Goal: Task Accomplishment & Management: Complete application form

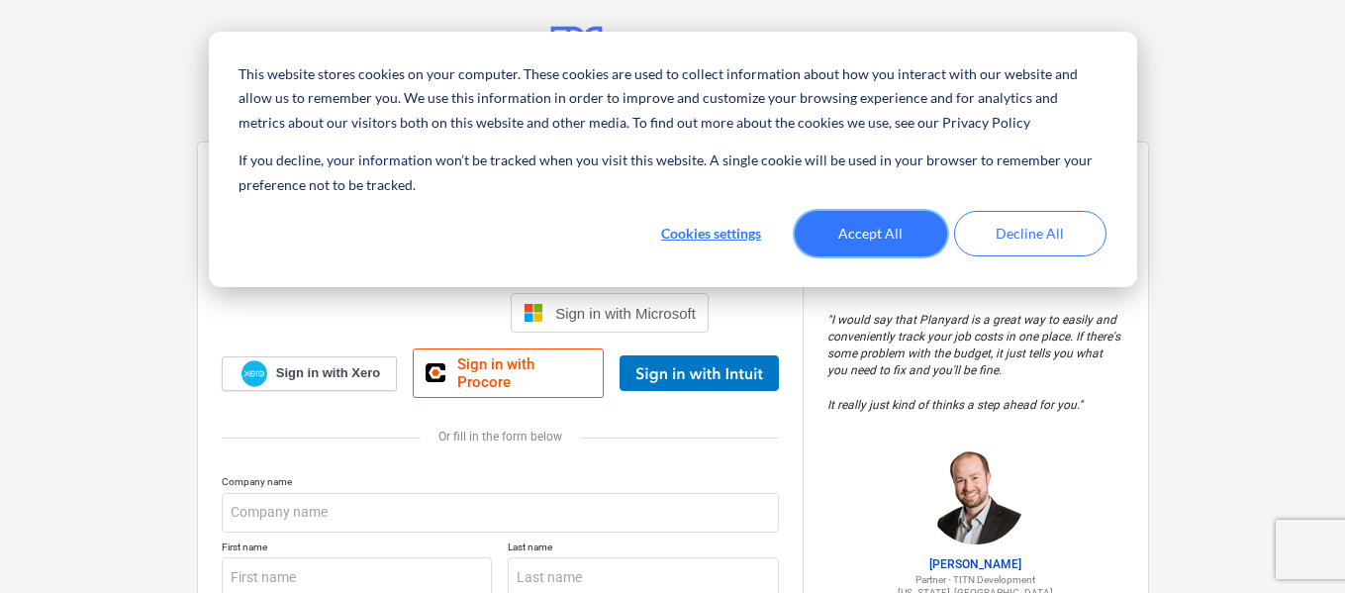
click at [915, 239] on button "Accept All" at bounding box center [871, 234] width 152 height 46
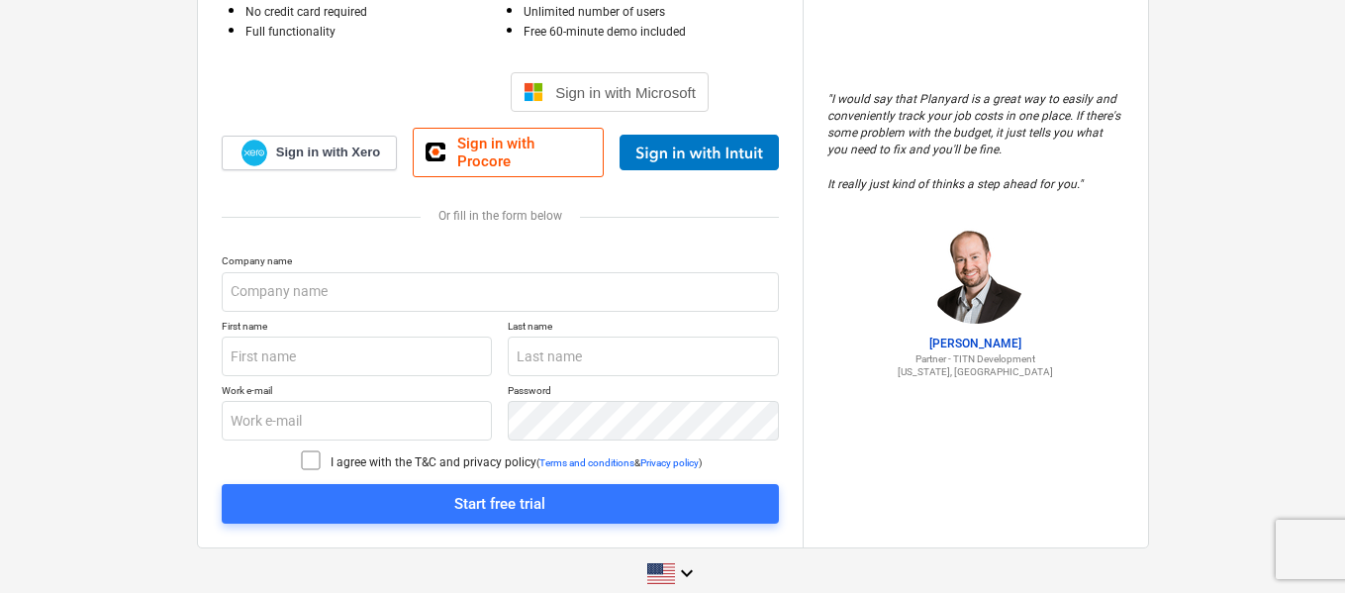
scroll to position [228, 0]
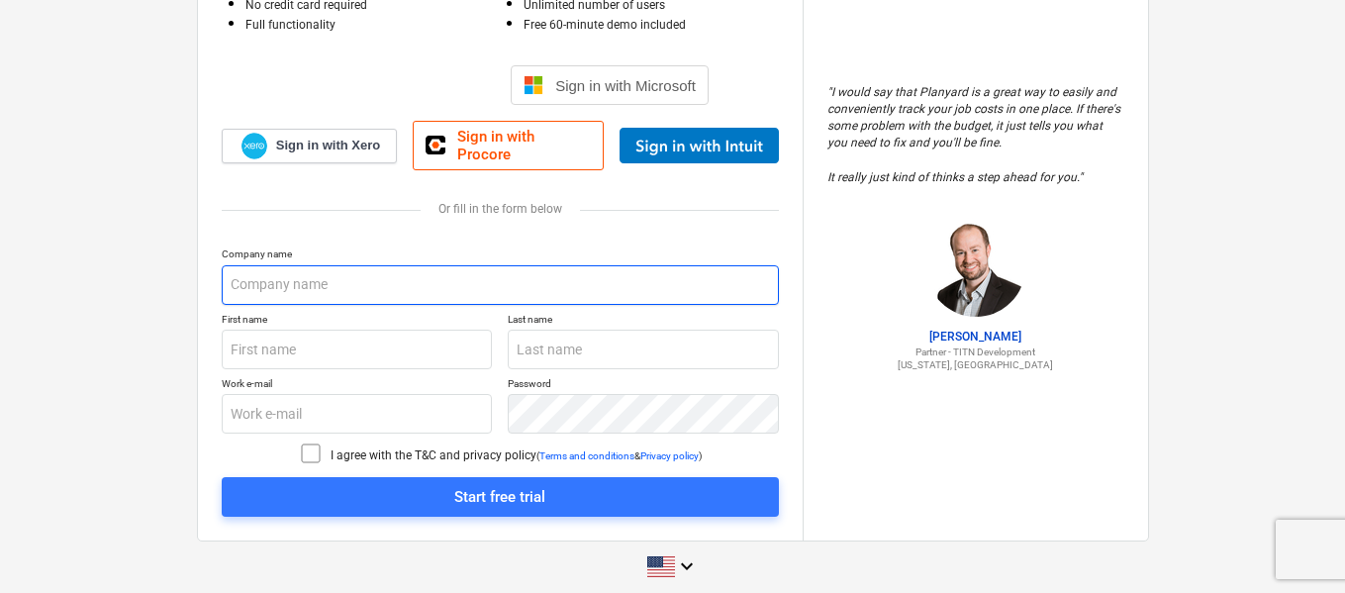
click at [356, 268] on input "text" at bounding box center [500, 285] width 557 height 40
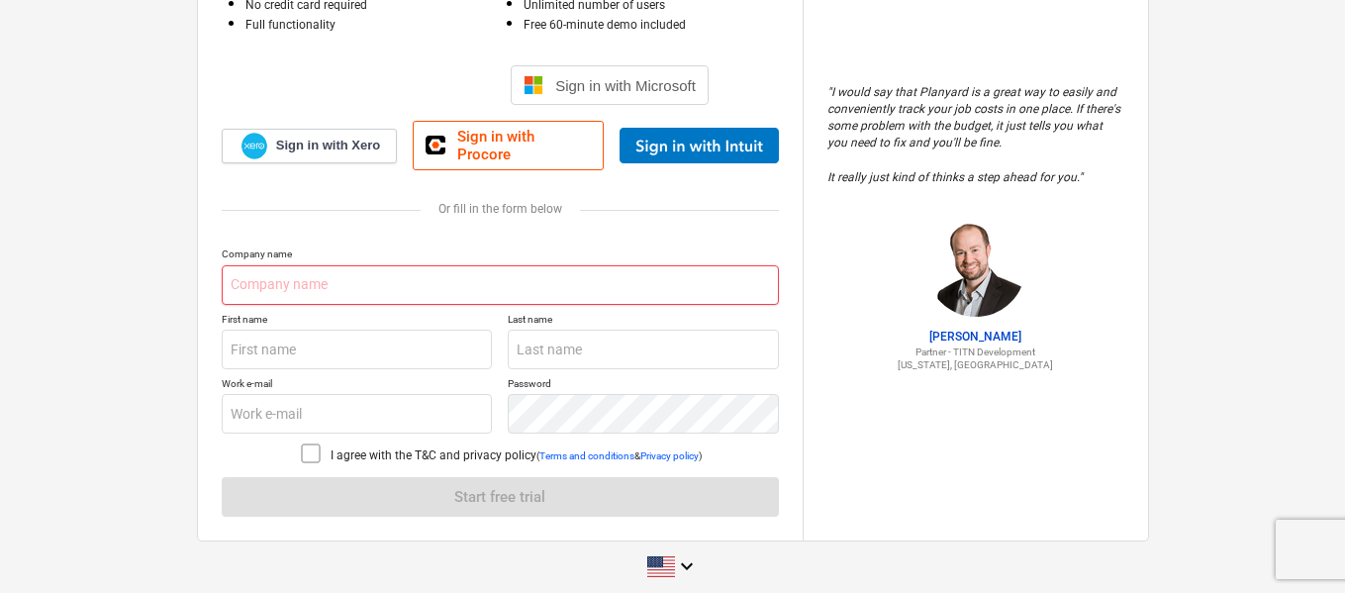
click at [362, 265] on input "text" at bounding box center [500, 285] width 557 height 40
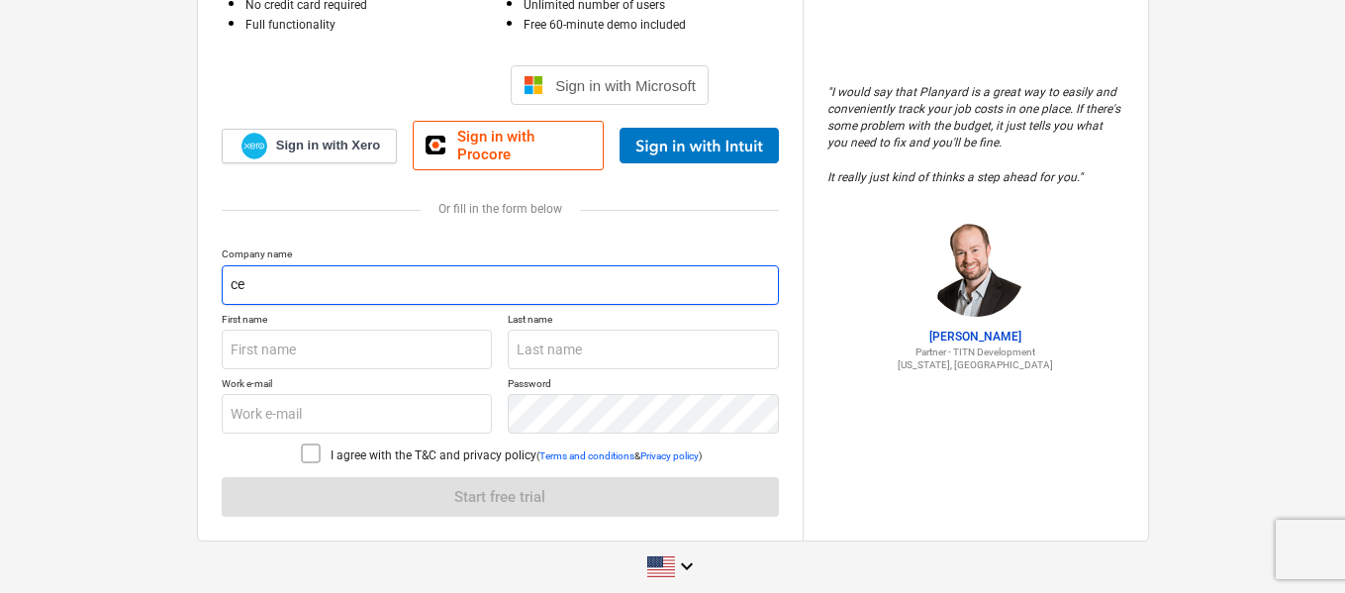
type input "c"
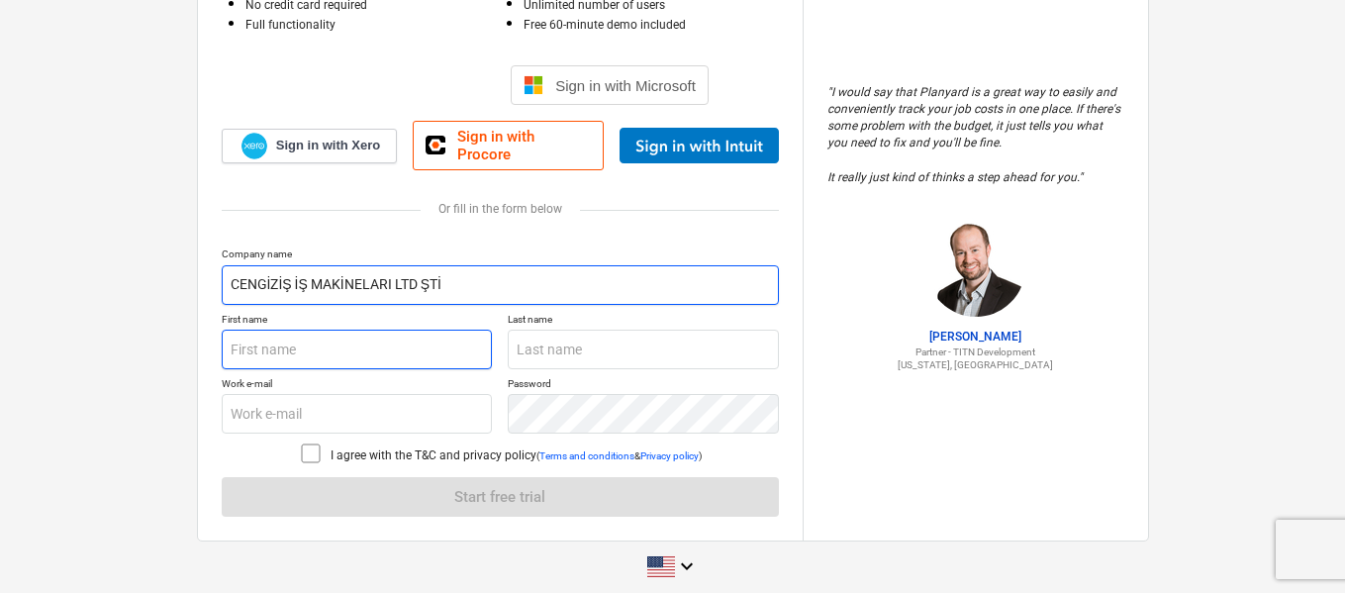
type input "CENGİZİŞ İŞ MAKİNELARI LTD ŞTİ"
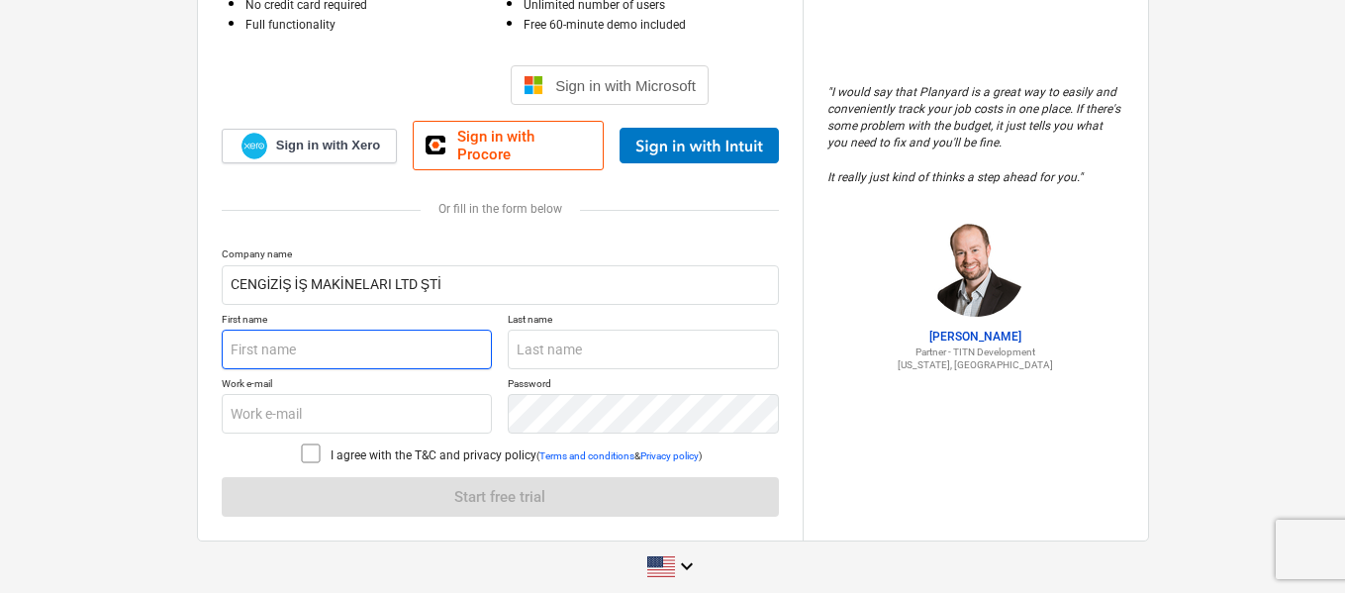
click at [294, 330] on input "text" at bounding box center [357, 350] width 271 height 40
type input "BURAK"
type input "CENGİZ"
type input "B"
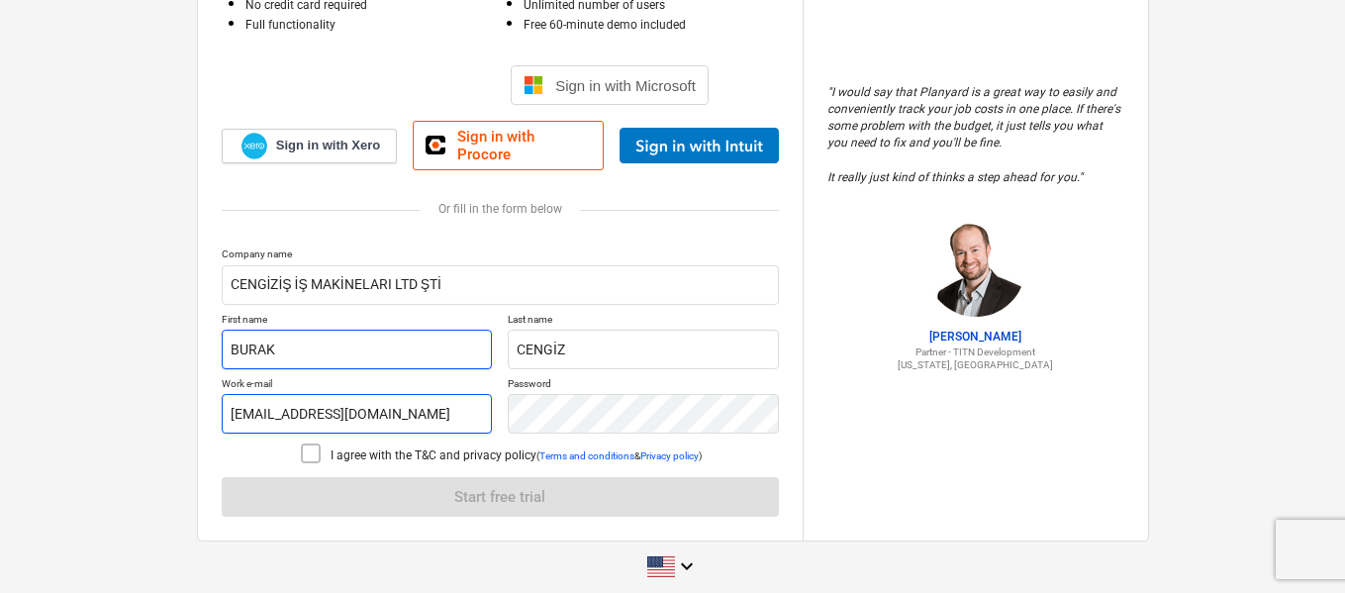
type input "[EMAIL_ADDRESS][DOMAIN_NAME]"
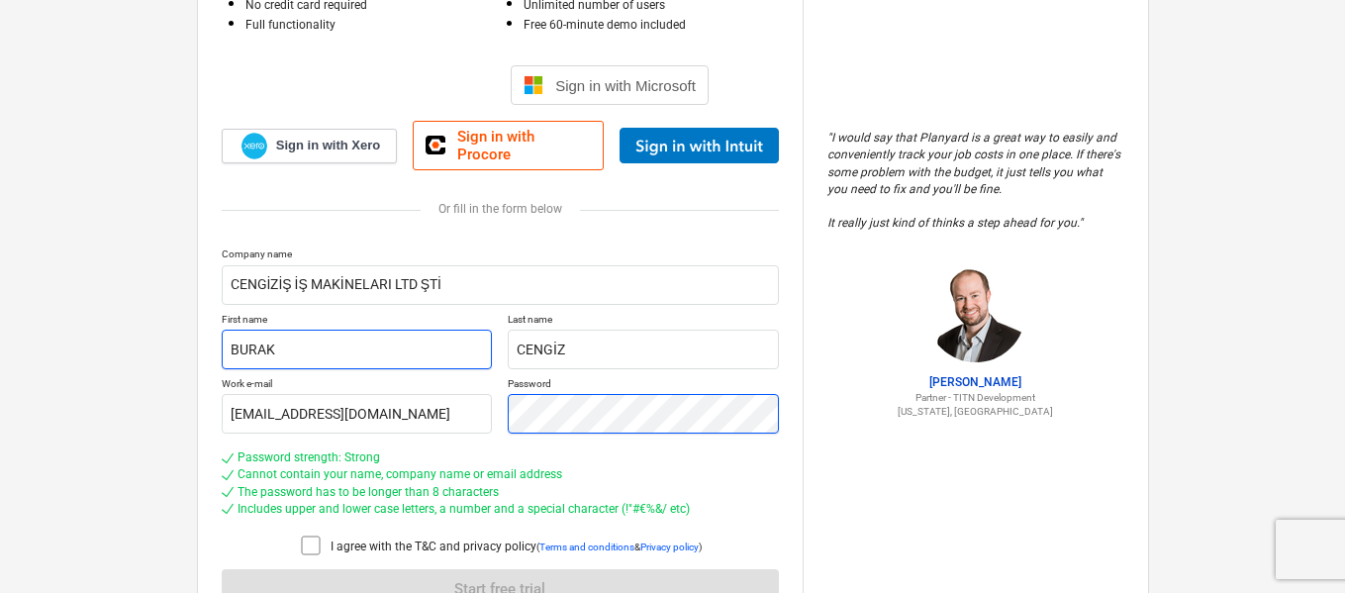
click at [274, 336] on div "Company name CENGİZİŞ İŞ MAKİNELARI LTD ŞTİ First name [PERSON_NAME] Last name …" at bounding box center [500, 427] width 557 height 361
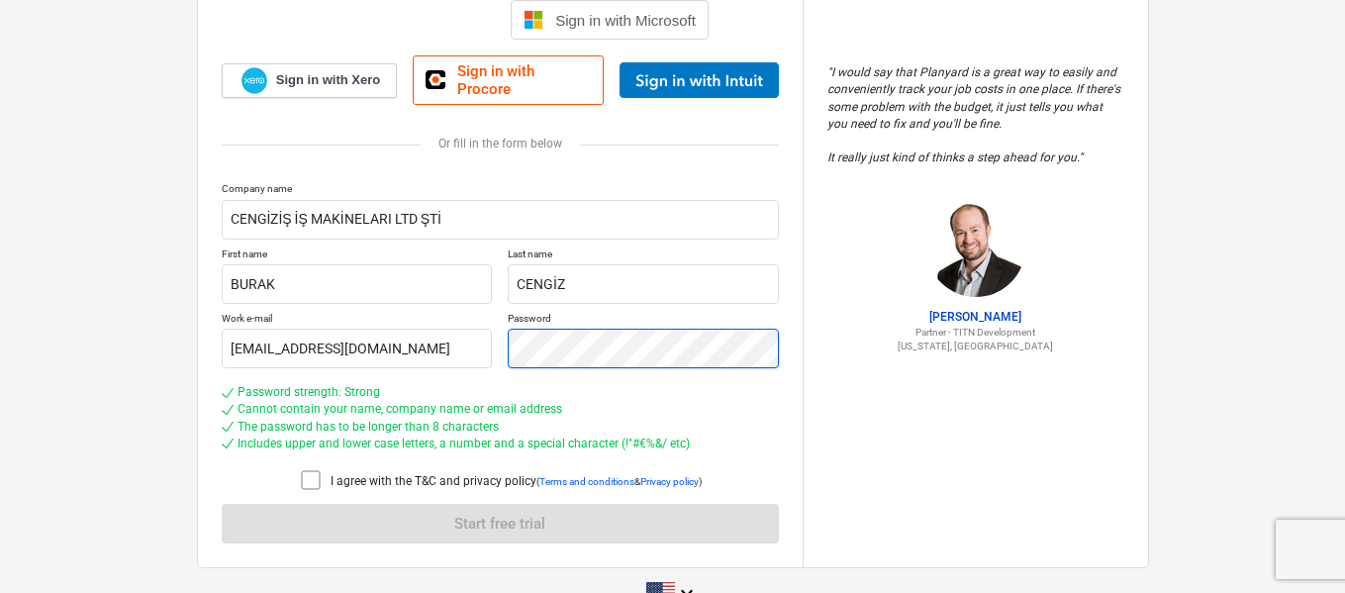
scroll to position [320, 0]
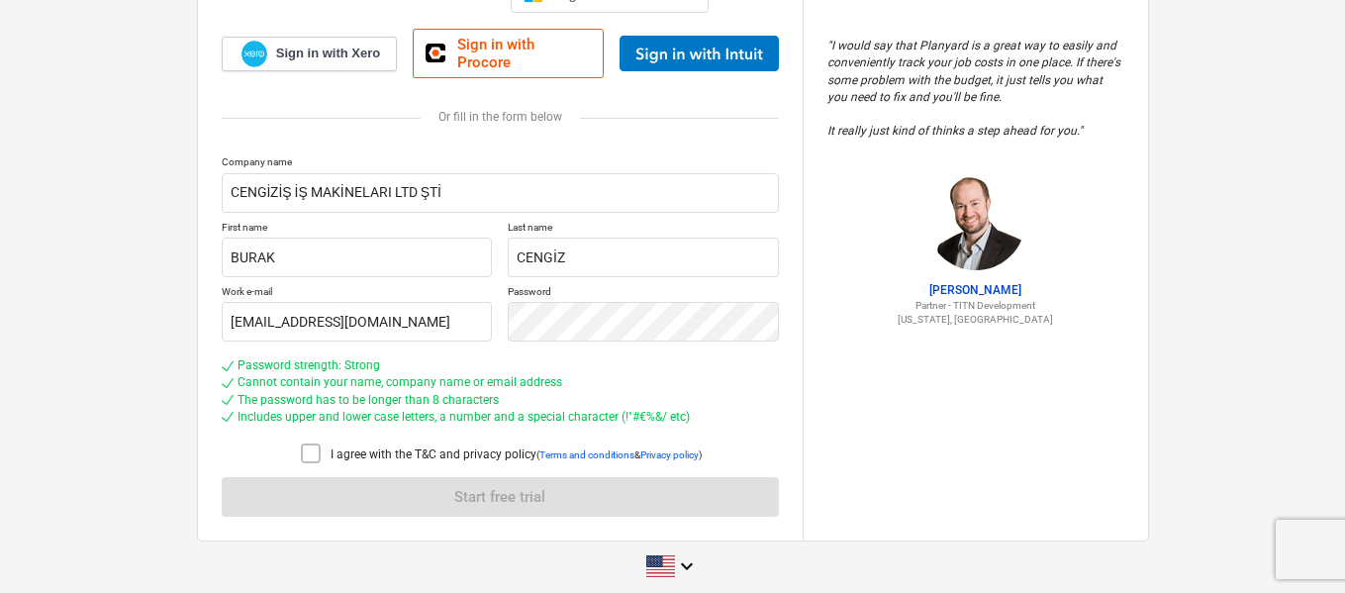
click at [312, 441] on icon at bounding box center [311, 453] width 24 height 24
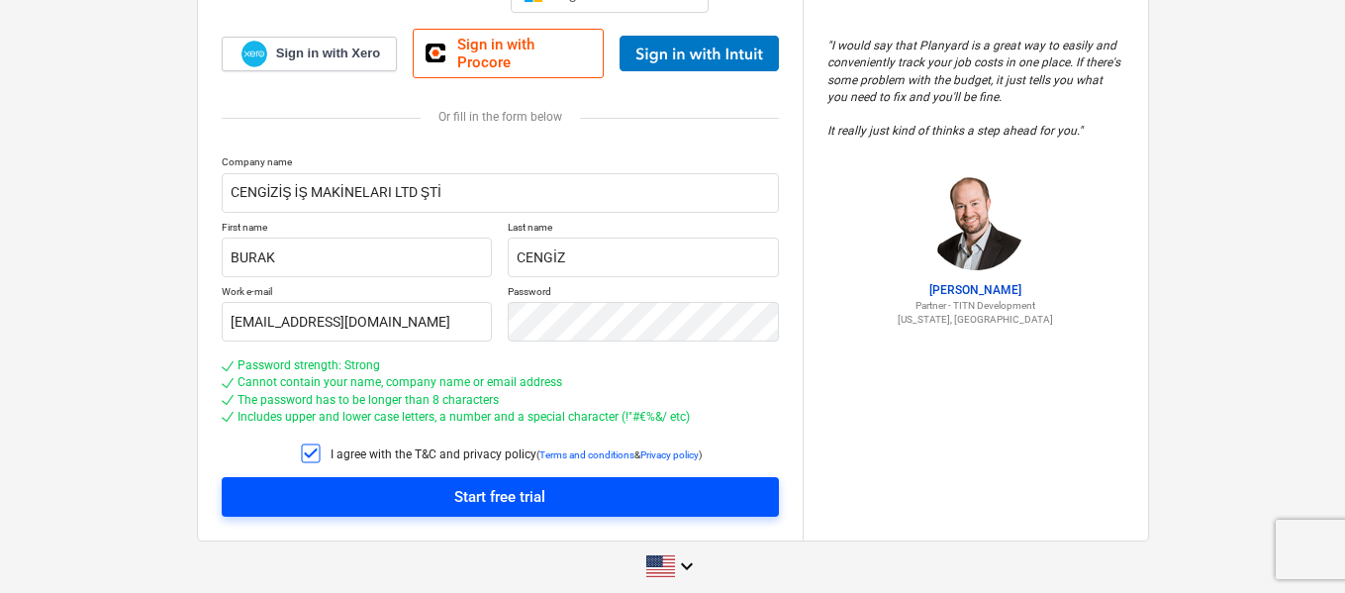
click at [334, 484] on span "Start free trial" at bounding box center [500, 497] width 510 height 26
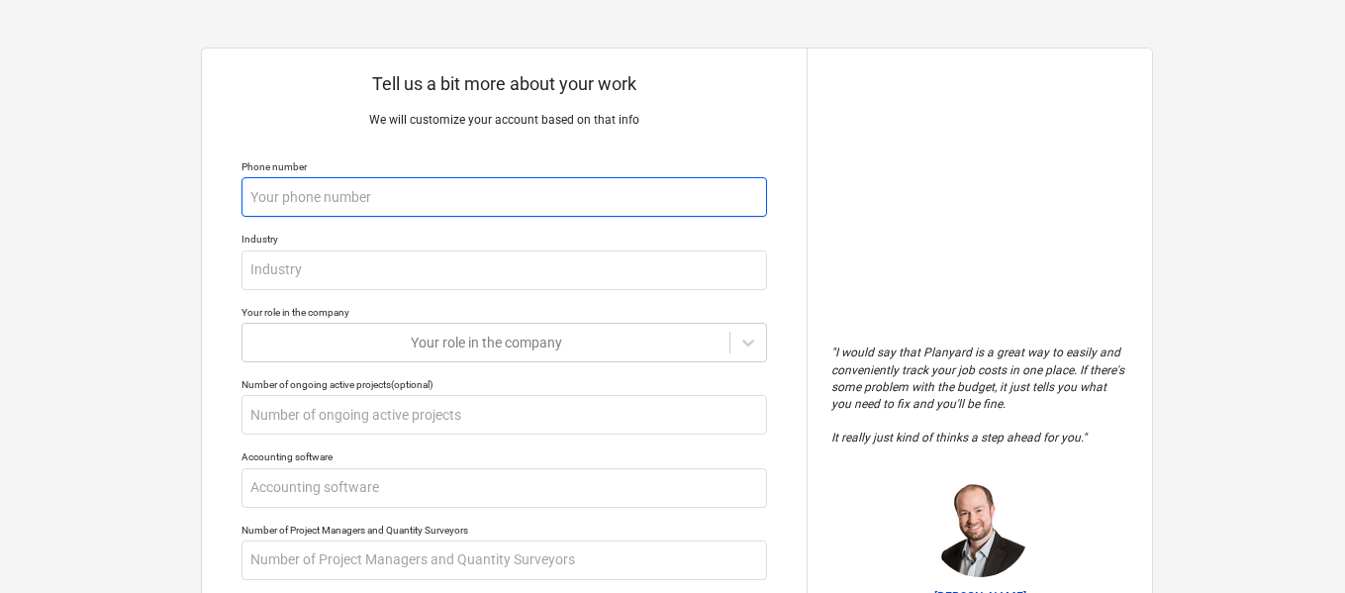
click at [395, 197] on input "text" at bounding box center [503, 197] width 525 height 40
type textarea "x"
type input "0"
type textarea "x"
type input "05"
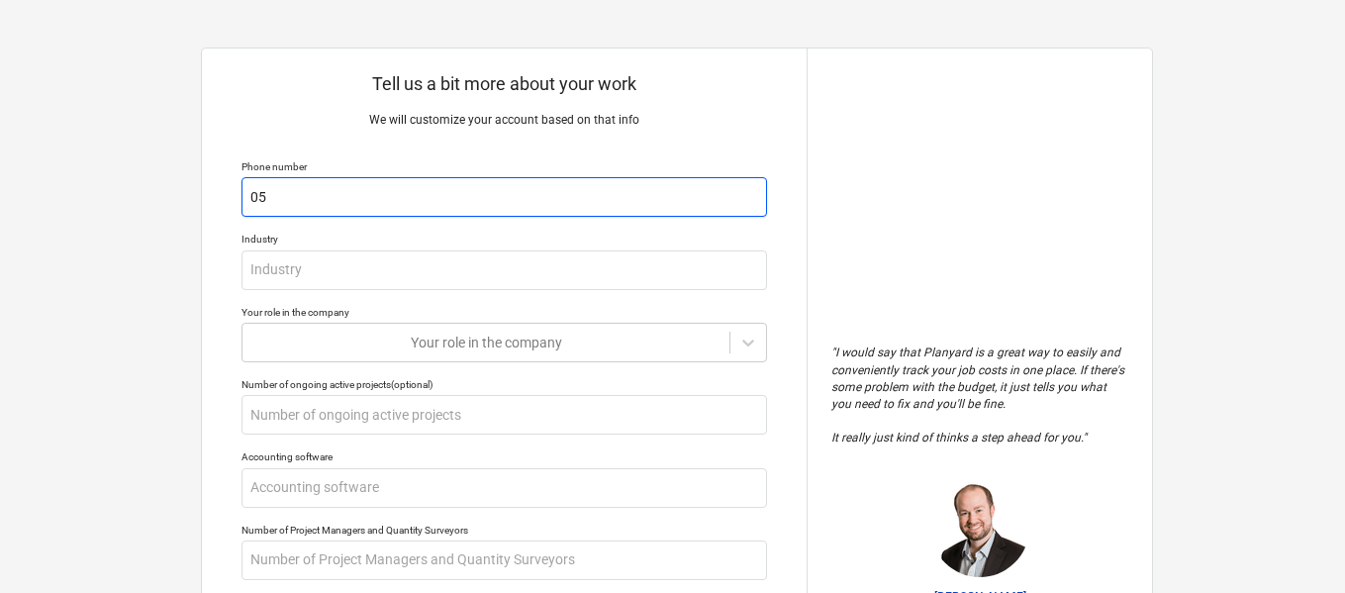
type textarea "x"
type input "0531"
type textarea "x"
type input "05319"
type textarea "x"
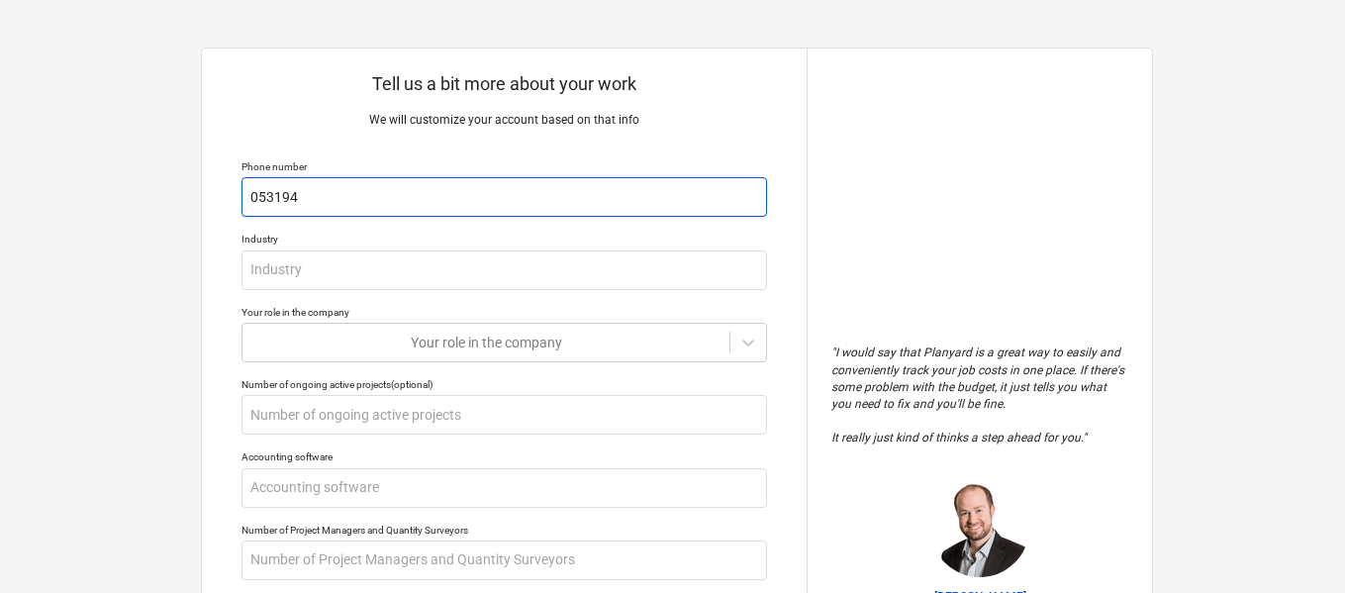
type input "0531949"
type textarea "x"
type input "05319491"
type textarea "x"
type input "053194915"
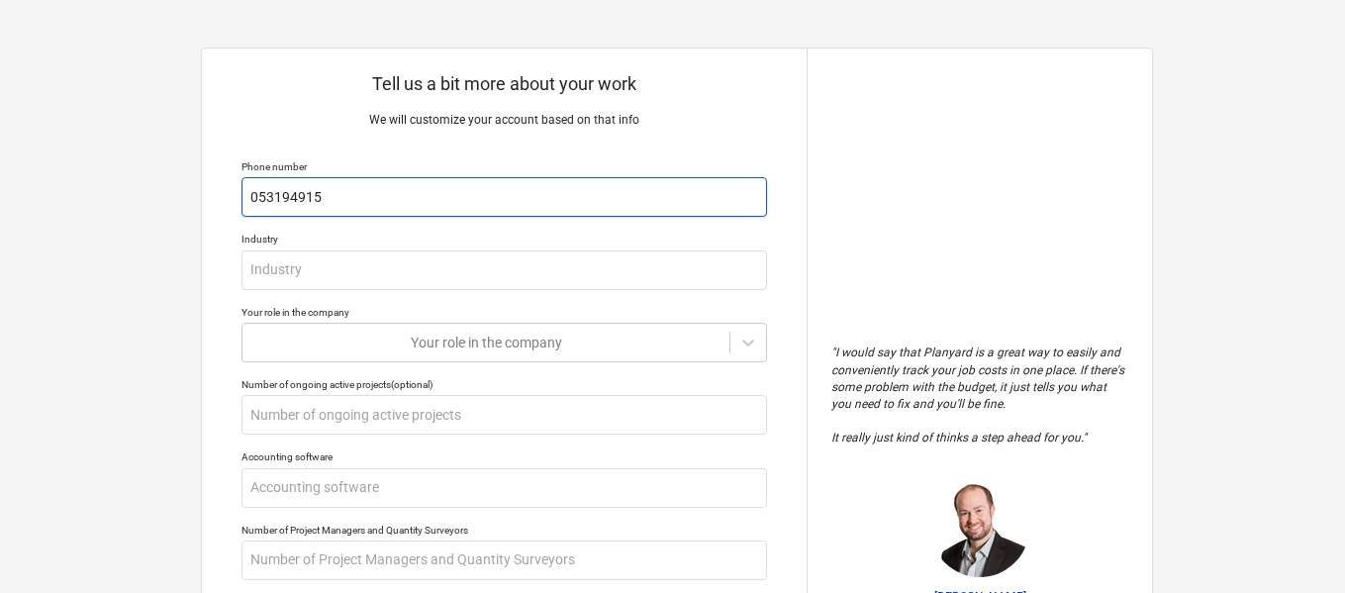
type textarea "x"
type input "05319491549"
type textarea "x"
type input "05319491549"
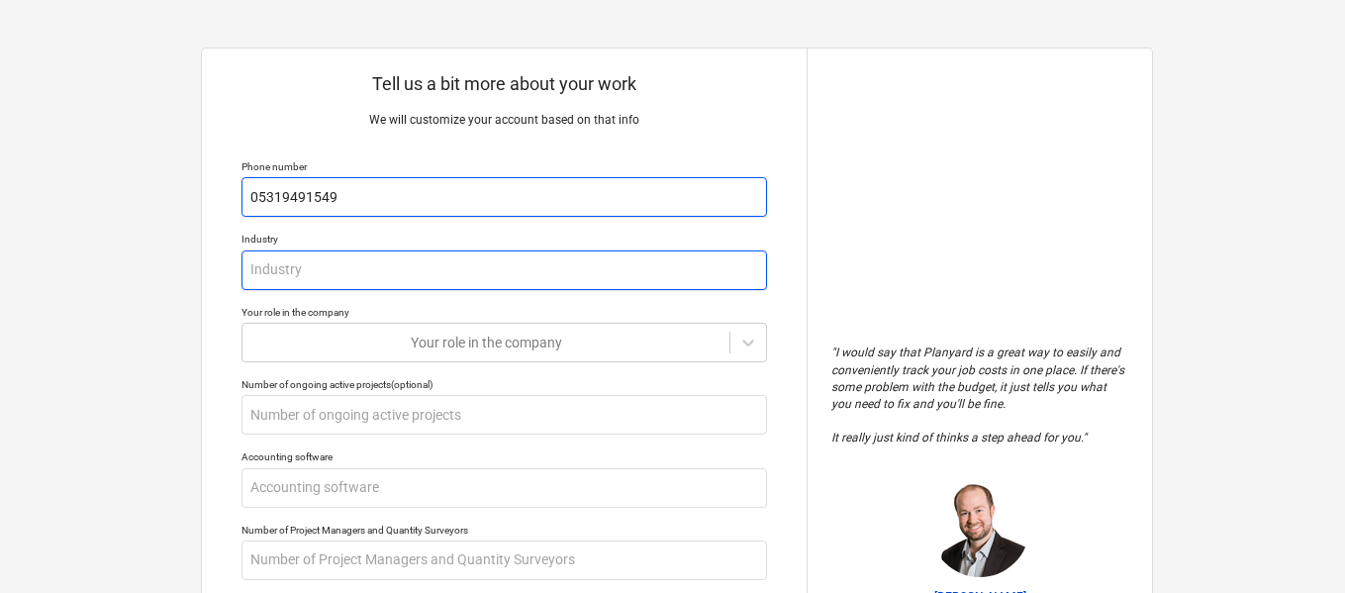
type textarea "x"
type input "m"
type textarea "x"
type input "me"
type textarea "x"
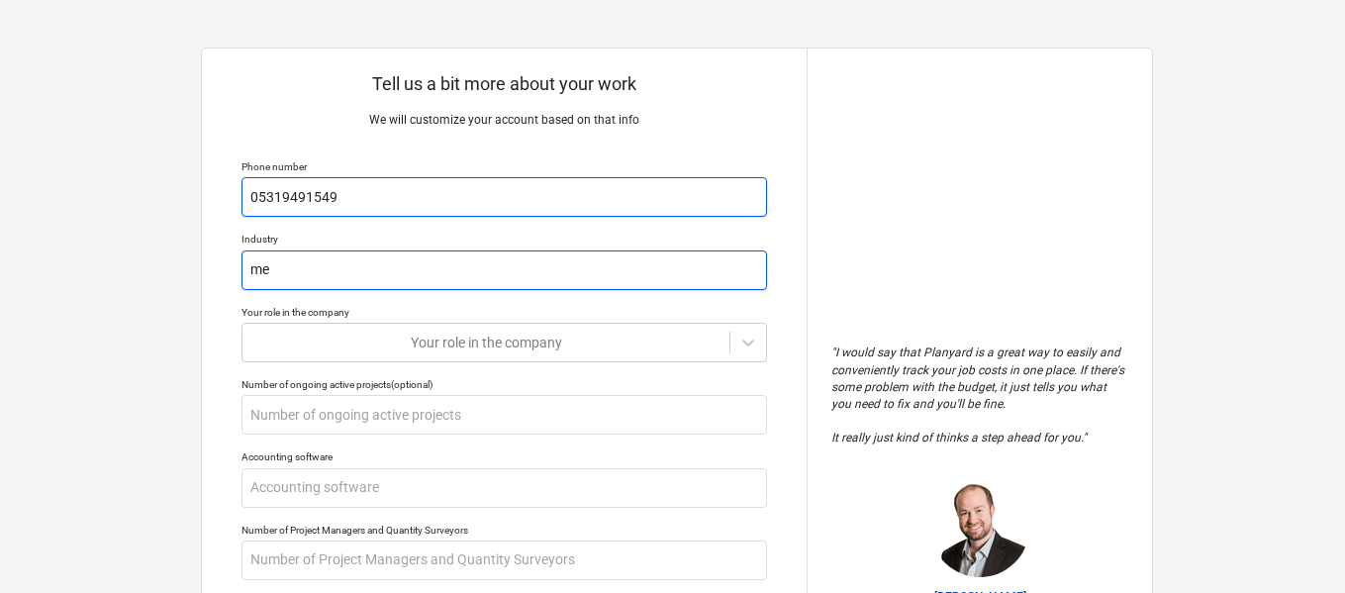
type input "mec"
type textarea "x"
type input "mech"
type textarea "x"
type input "mechş"
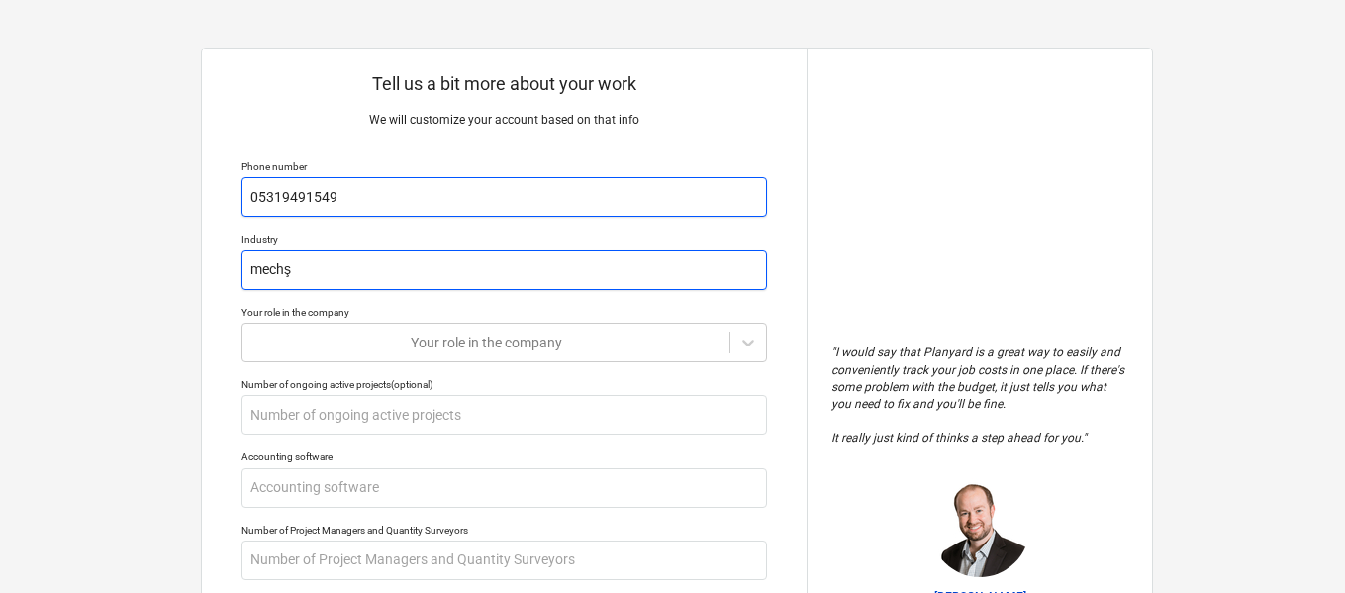
type textarea "x"
type input "mech"
type textarea "x"
type input "mechi"
type textarea "x"
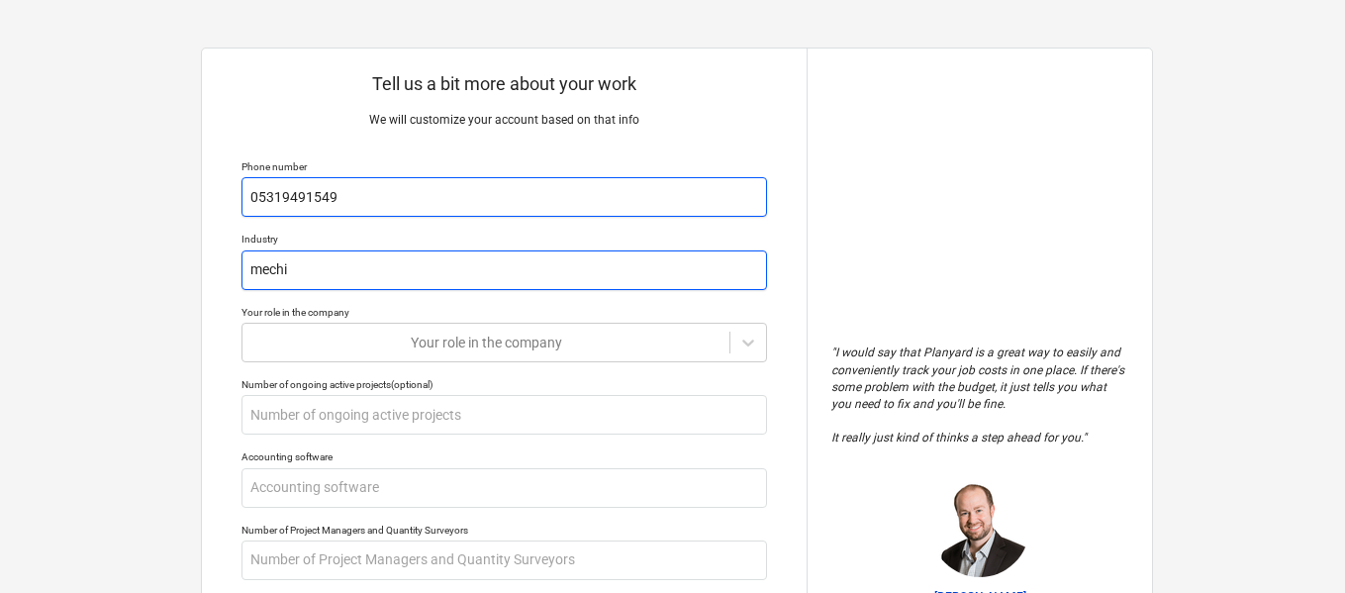
type input "mechin"
type textarea "x"
type input "mechina"
type textarea "x"
type input "mechinac"
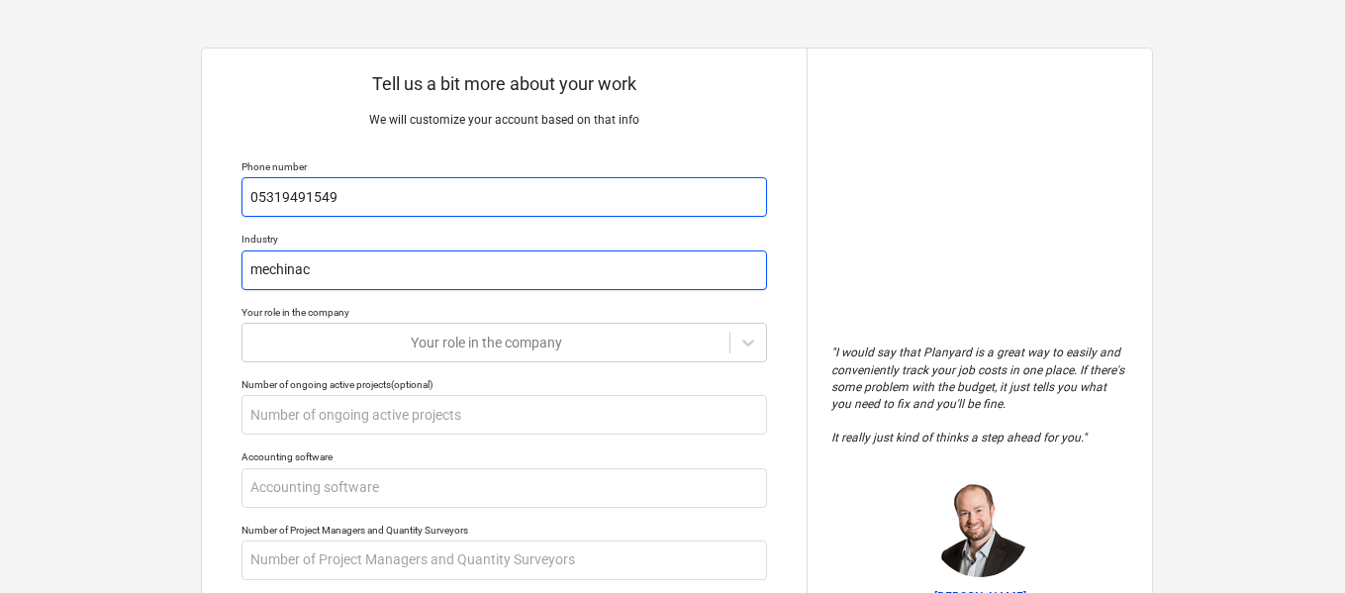
type textarea "x"
type input "mechinacl"
type textarea "x"
type input "mechinacl"
type textarea "x"
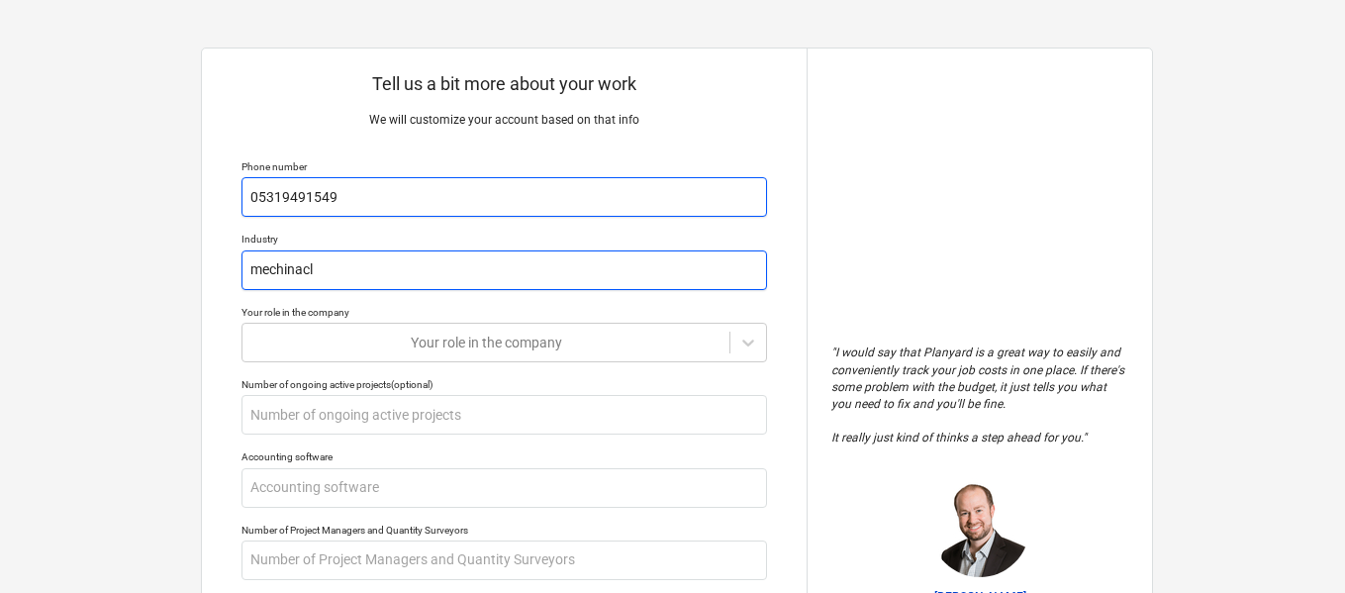
type input "mechinacl e"
type textarea "x"
type input "mechinacl en"
type textarea "x"
type input "mechinacl eng"
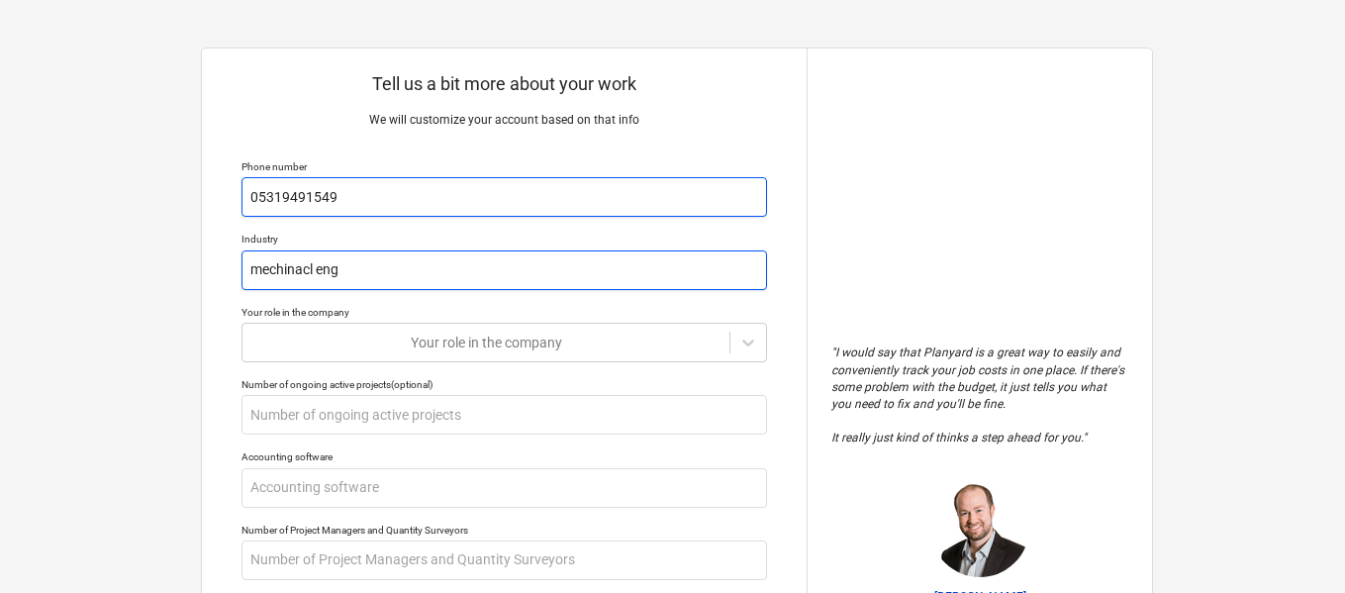
type textarea "x"
type input "mechinacl engi"
type textarea "x"
type input "mechinacl engir"
type textarea "x"
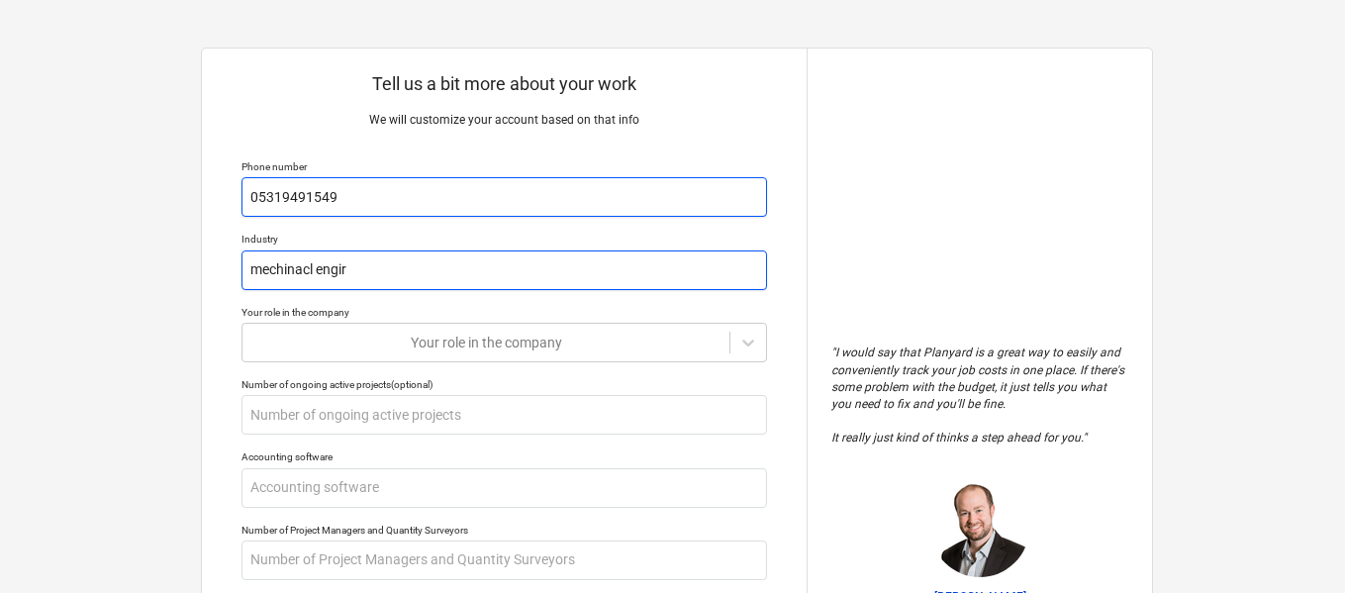
type input "mechinacl engi"
type textarea "x"
type input "mechinacl engin"
type textarea "x"
type input "mechinacl engine"
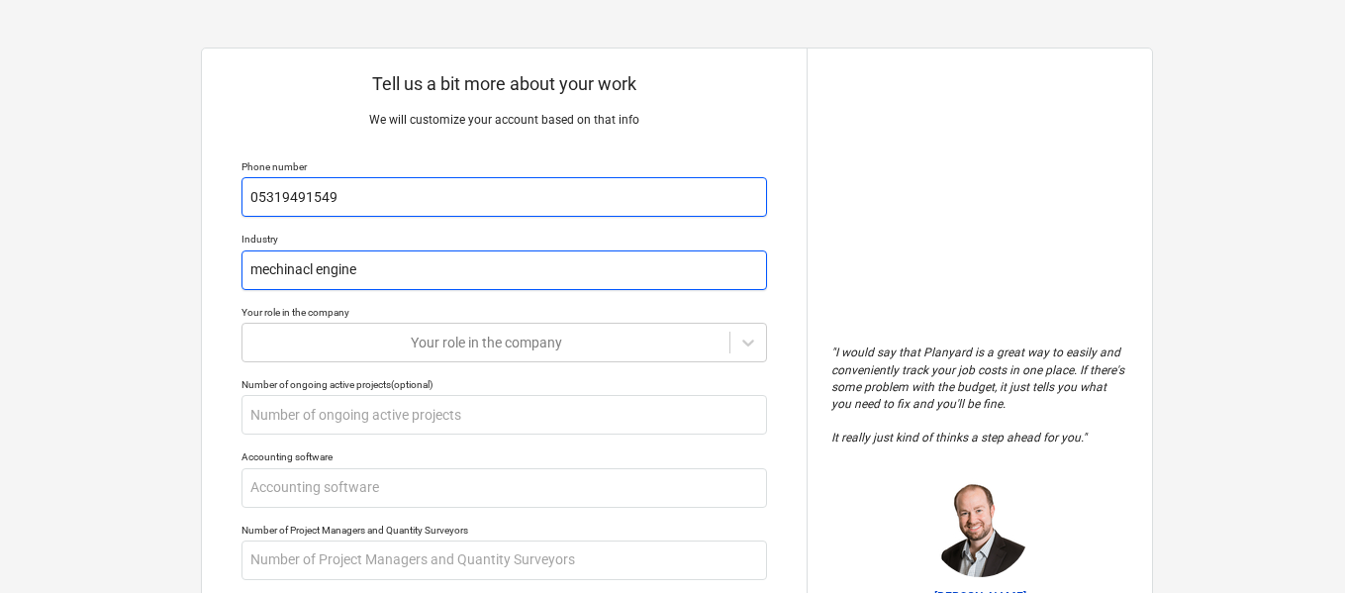
type textarea "x"
type input "mechinacl enginee"
type textarea "x"
type input "mechinacl engineer"
type textarea "x"
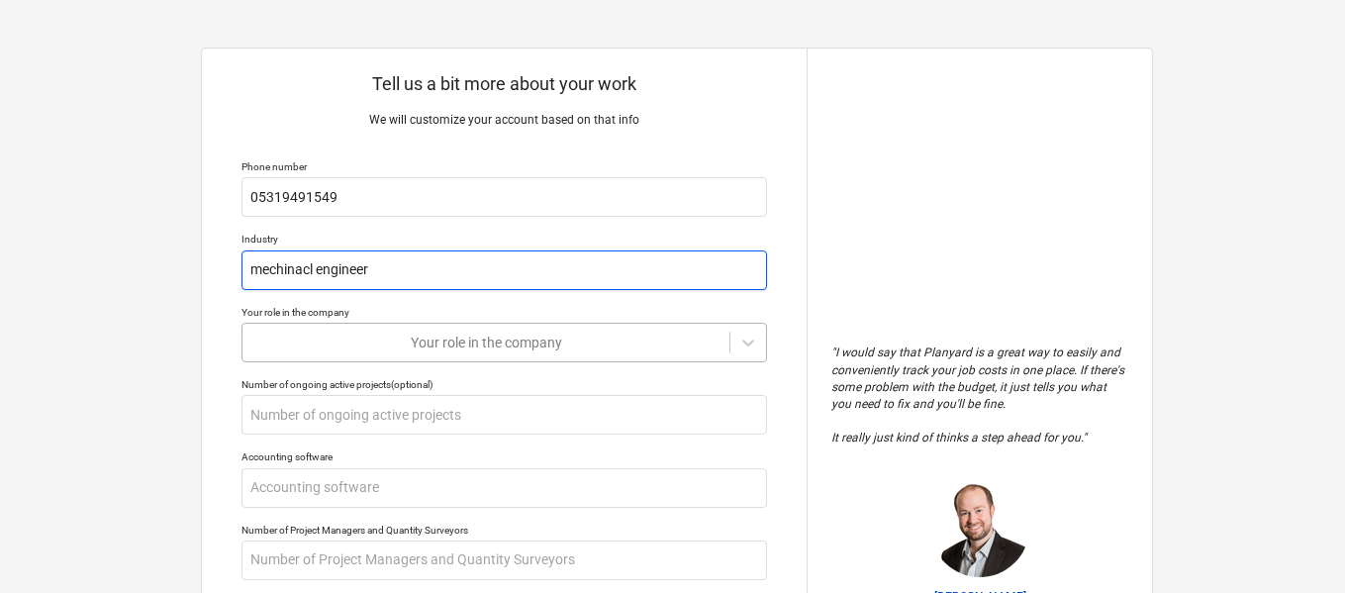
type input "mechinacl engineer"
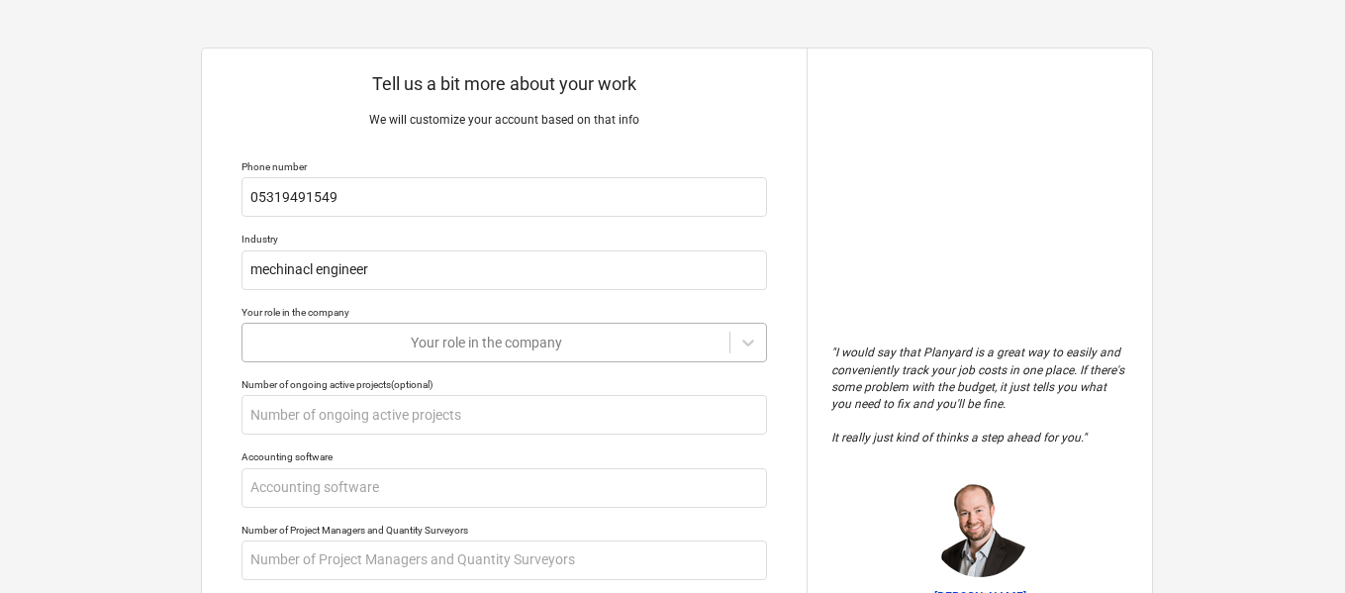
click at [692, 345] on body "This website stores cookies on your computer. These cookies are used to collect…" at bounding box center [672, 306] width 1345 height 612
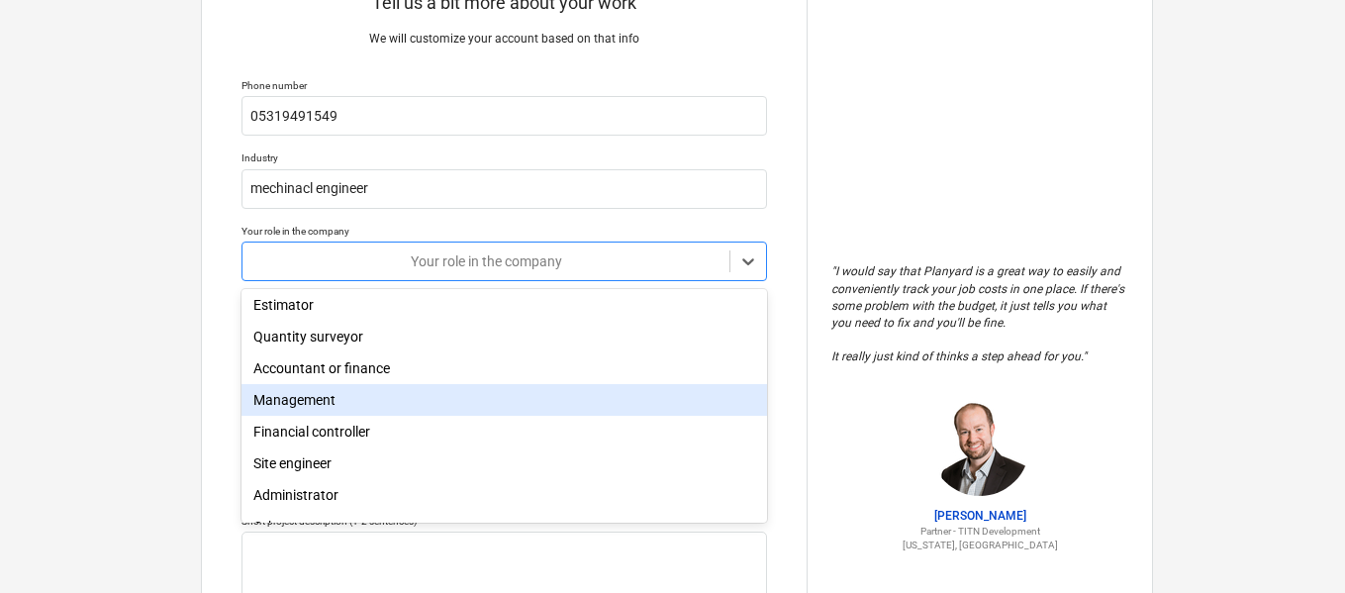
scroll to position [134, 0]
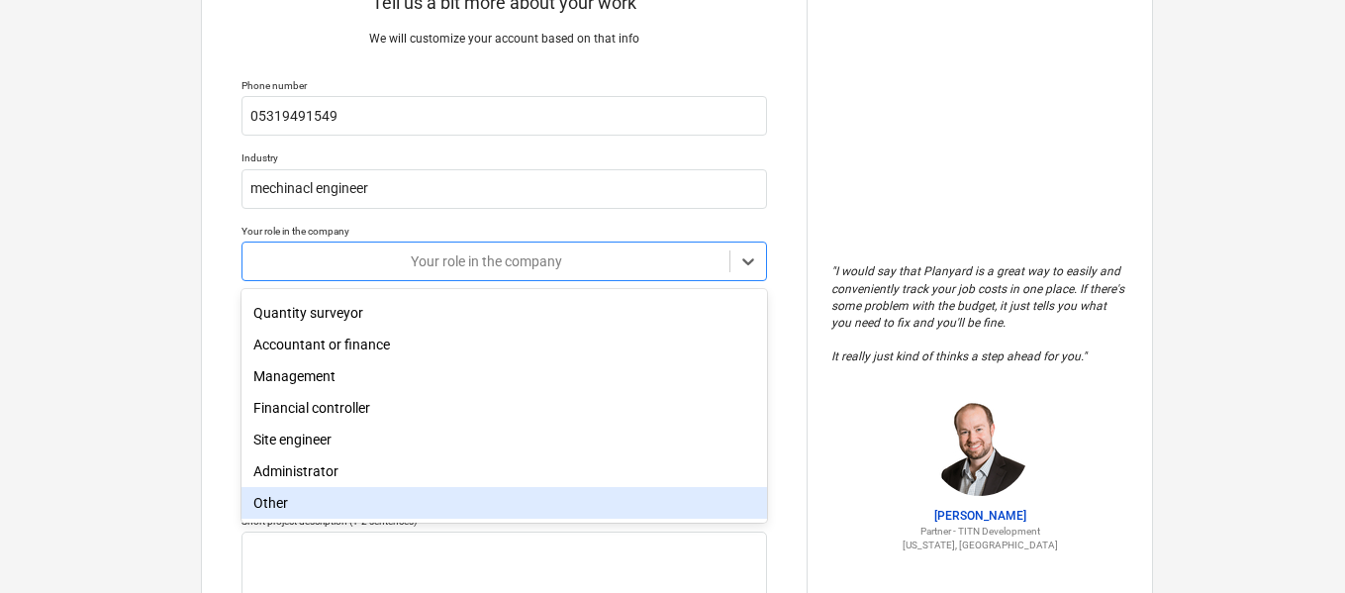
click at [410, 498] on div "Other" at bounding box center [503, 503] width 525 height 32
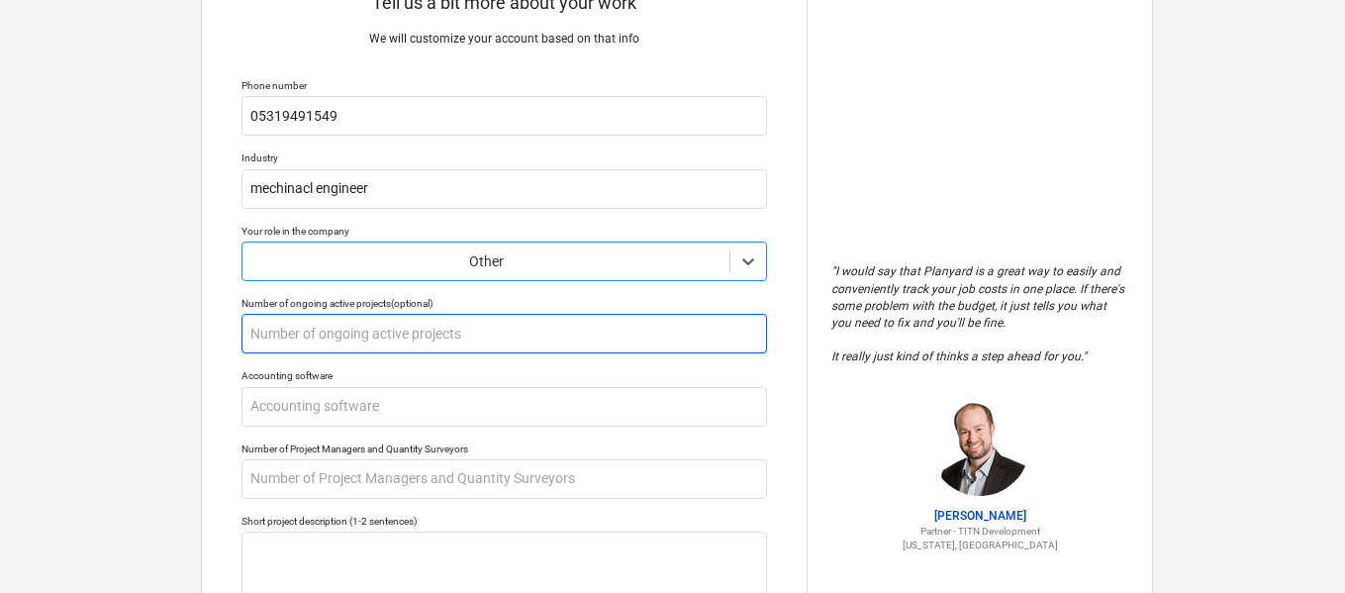
click at [447, 337] on input "text" at bounding box center [503, 334] width 525 height 40
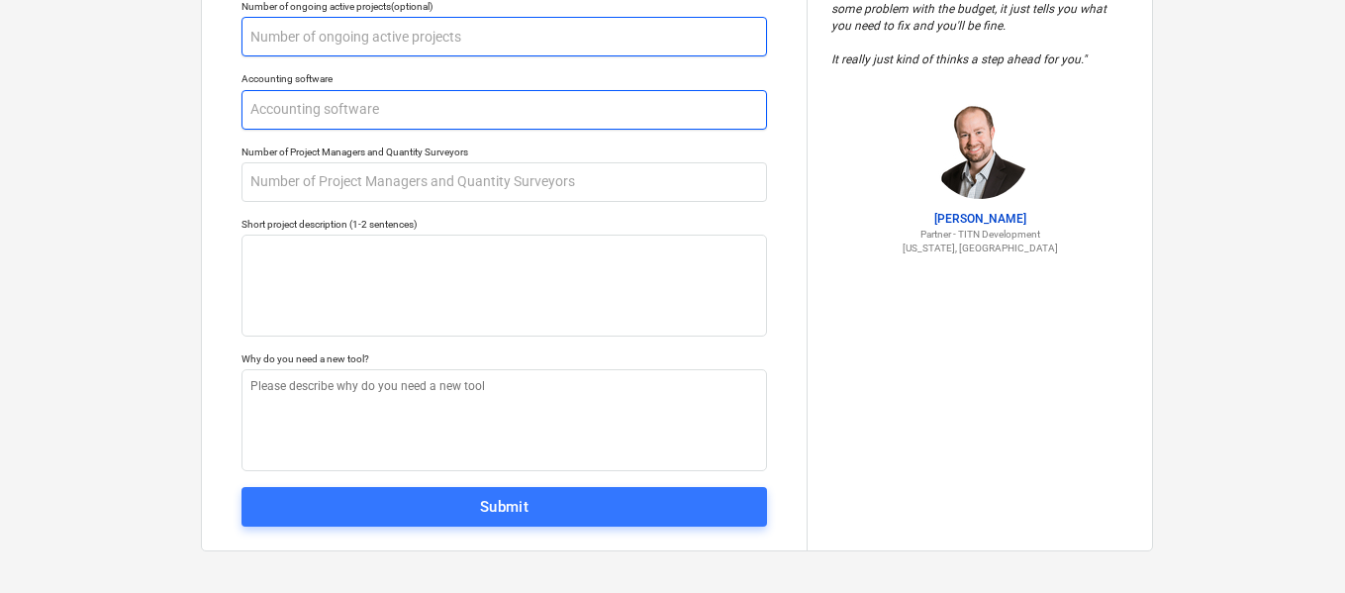
scroll to position [384, 0]
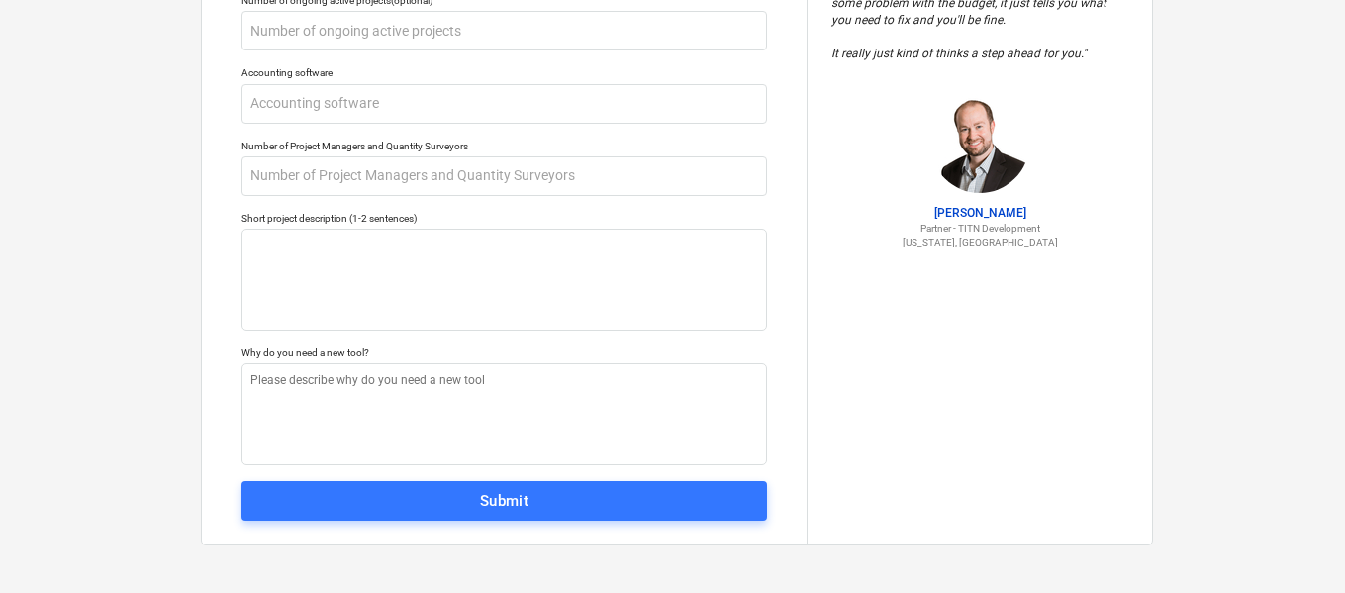
click at [489, 515] on button "Submit" at bounding box center [503, 501] width 525 height 40
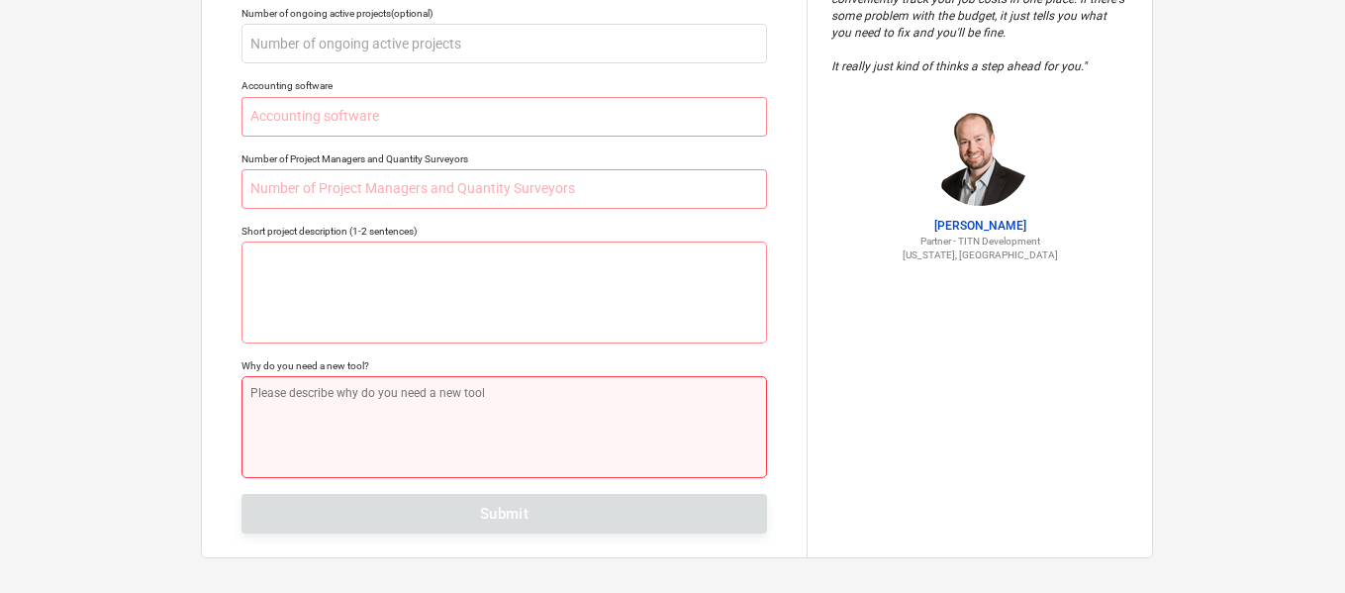
scroll to position [285, 0]
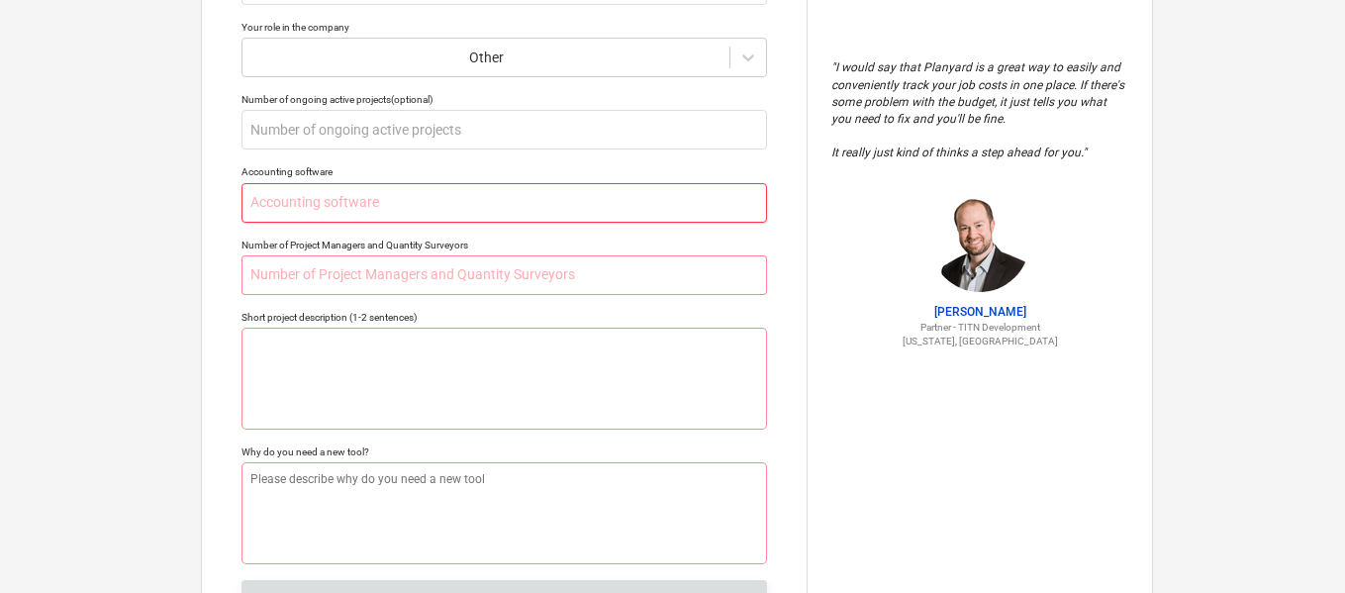
click at [336, 203] on input "text" at bounding box center [503, 203] width 525 height 40
type textarea "x"
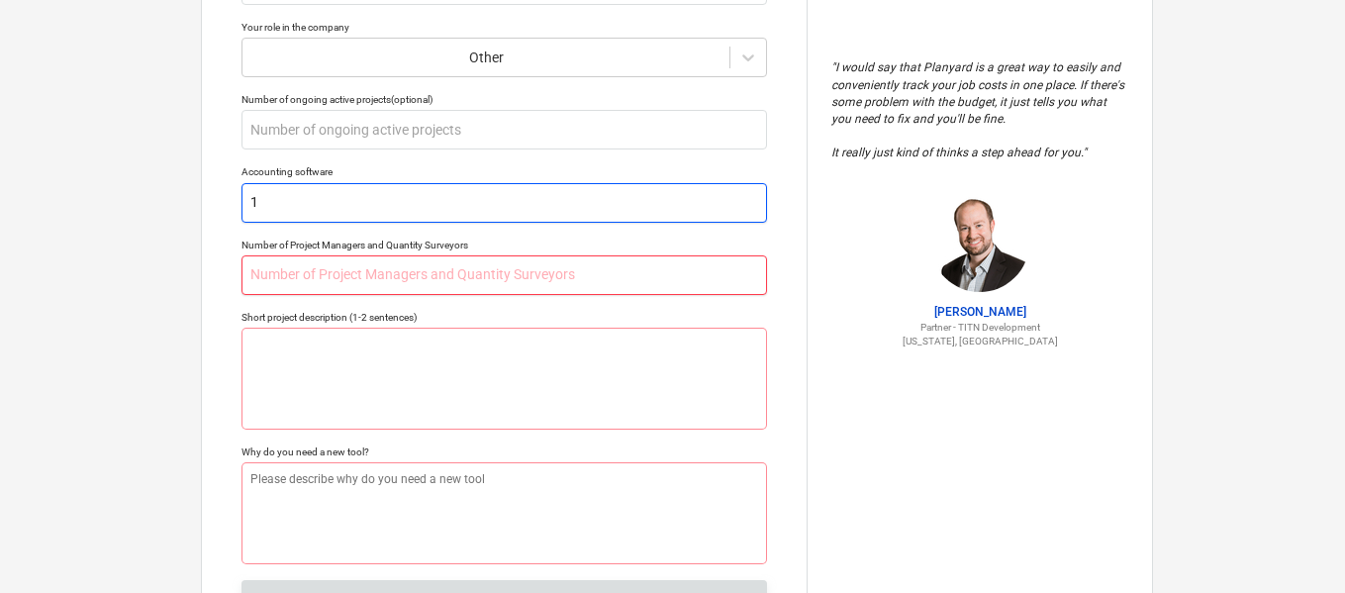
type input "1"
click at [363, 274] on input "text" at bounding box center [503, 275] width 525 height 40
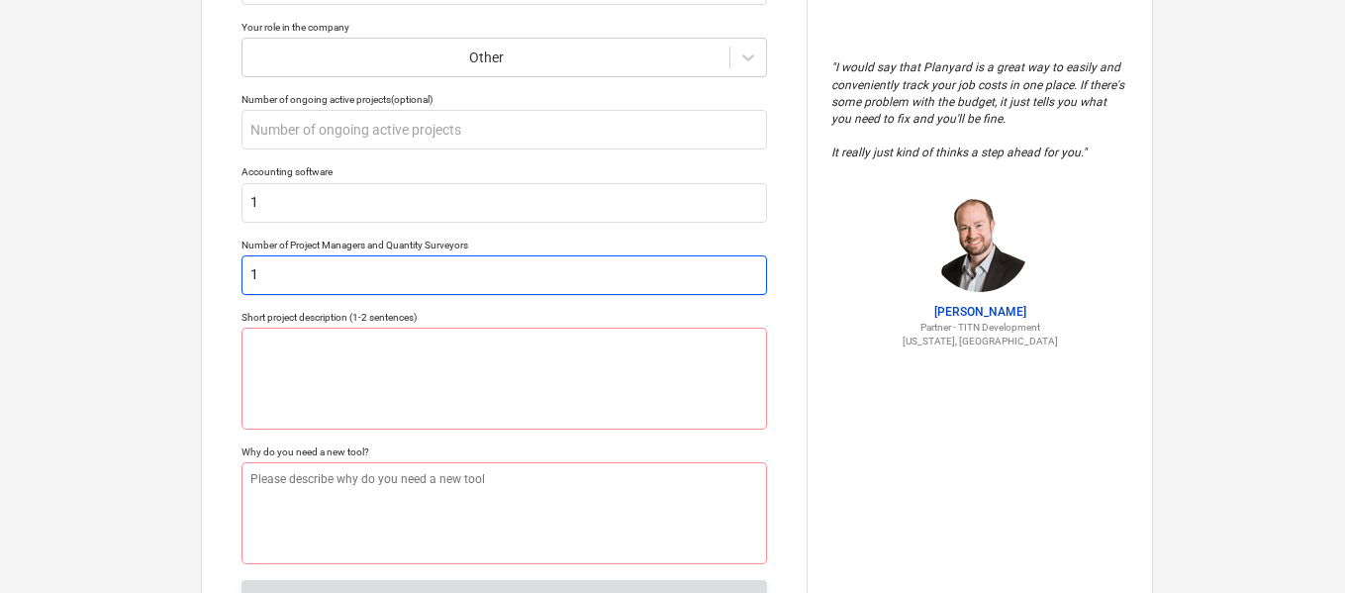
type textarea "x"
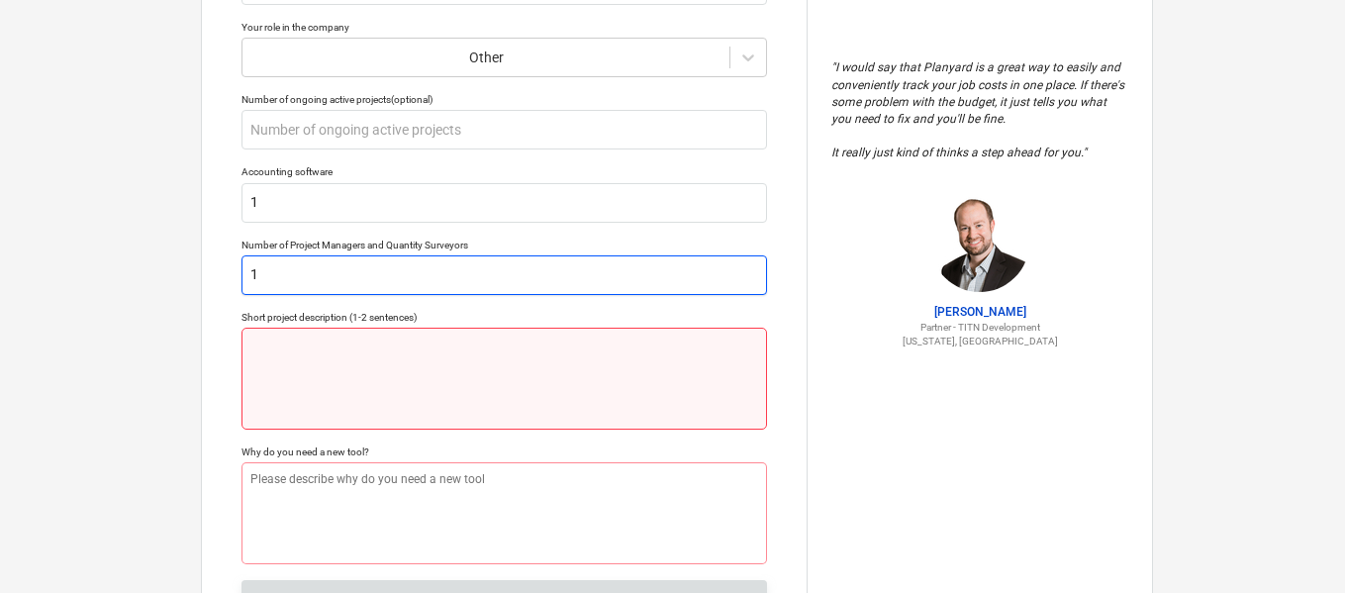
type input "1"
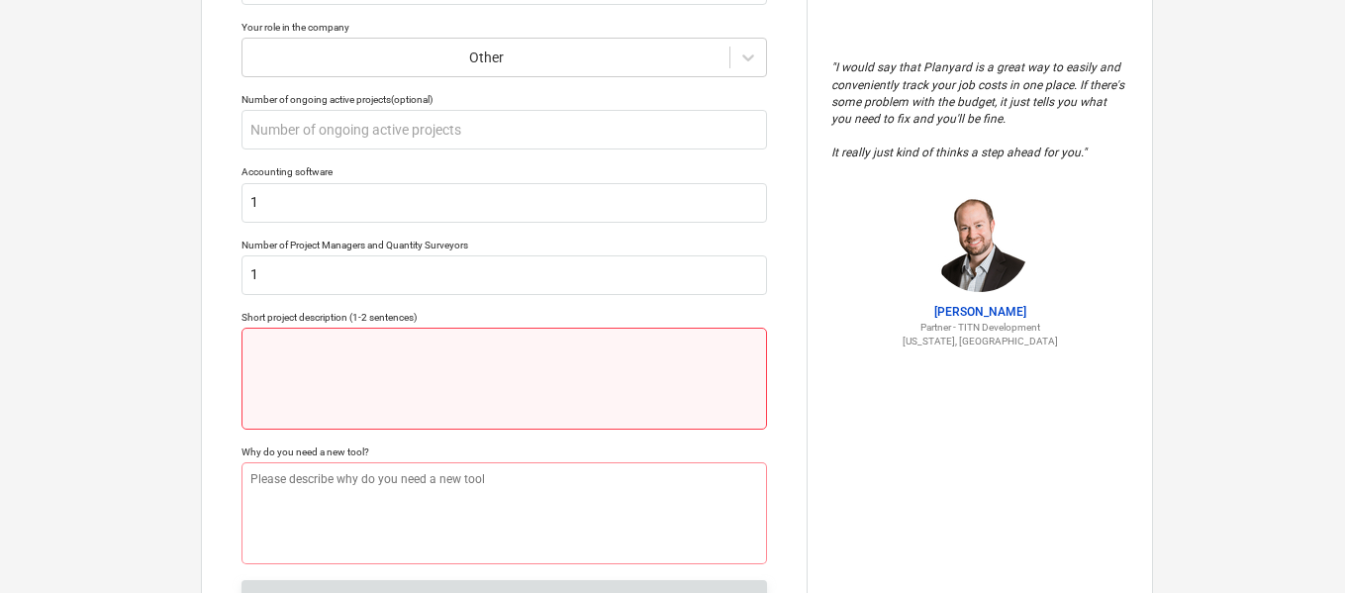
click at [359, 403] on textarea at bounding box center [503, 379] width 525 height 102
type textarea "x"
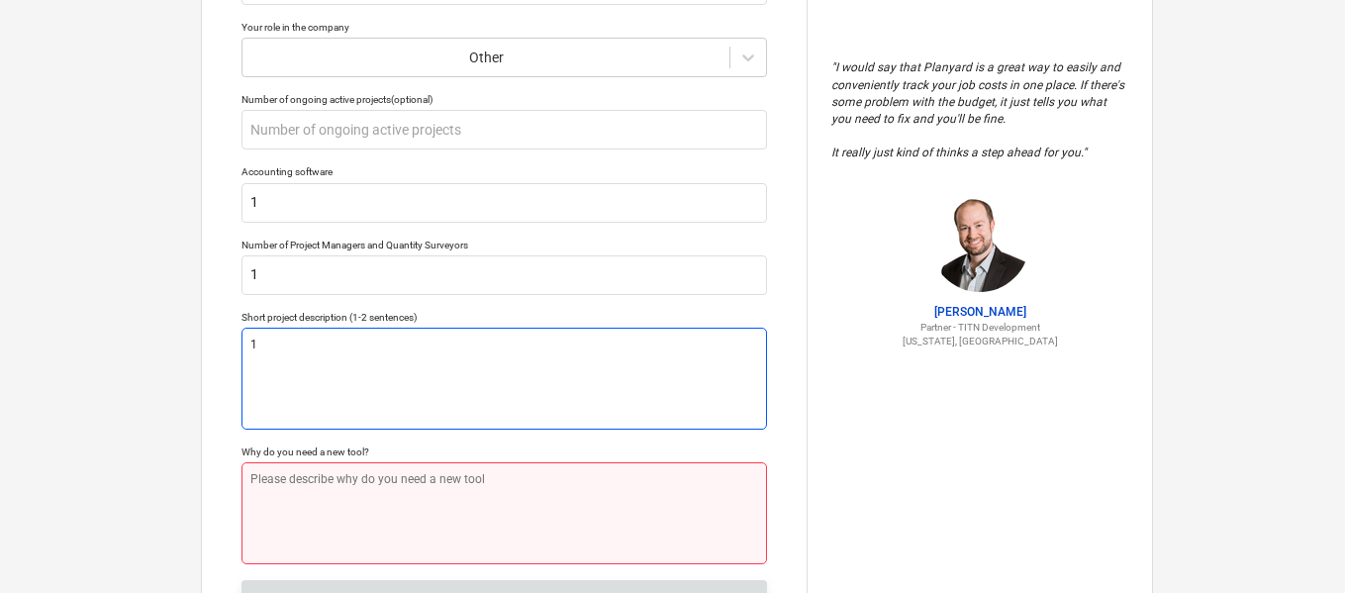
type textarea "1"
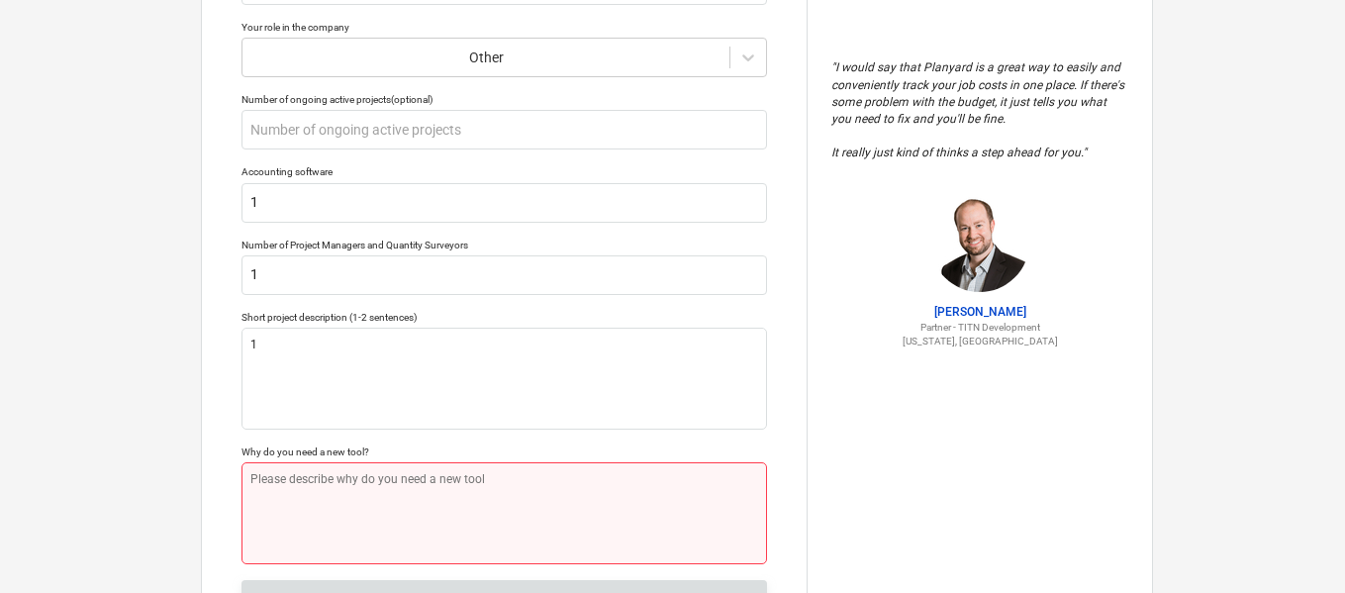
click at [415, 520] on textarea at bounding box center [503, 513] width 525 height 102
type textarea "x"
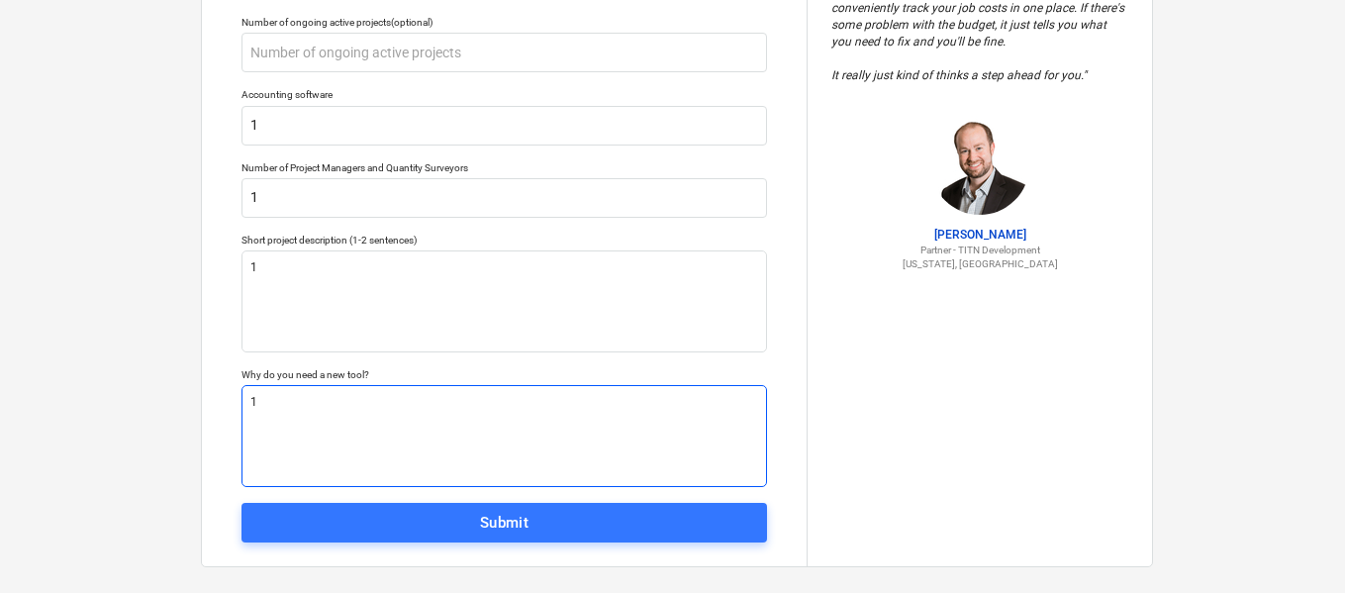
scroll to position [384, 0]
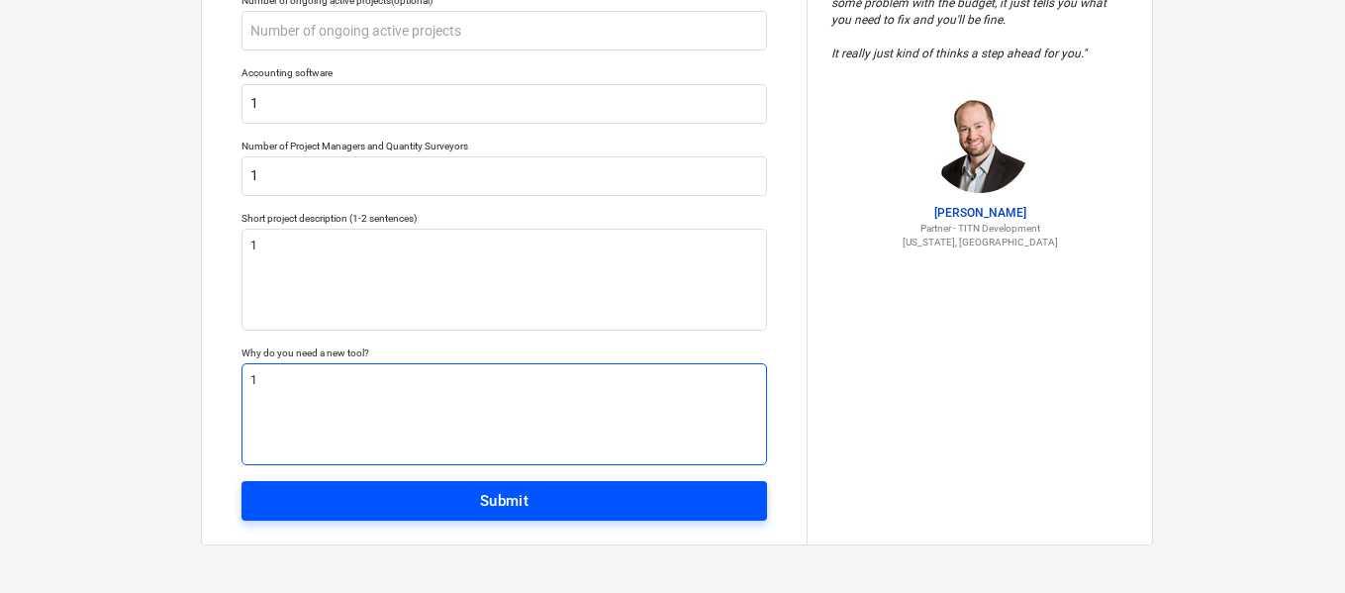
type textarea "1"
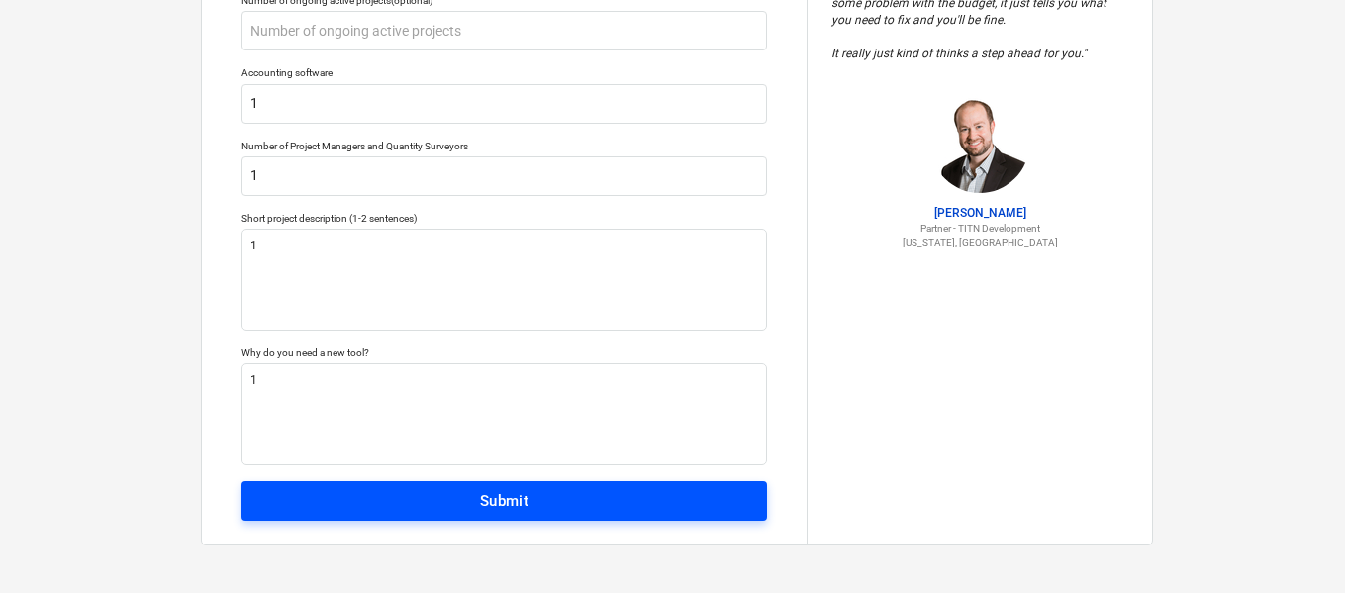
click at [473, 514] on span "Submit" at bounding box center [504, 501] width 482 height 26
type textarea "x"
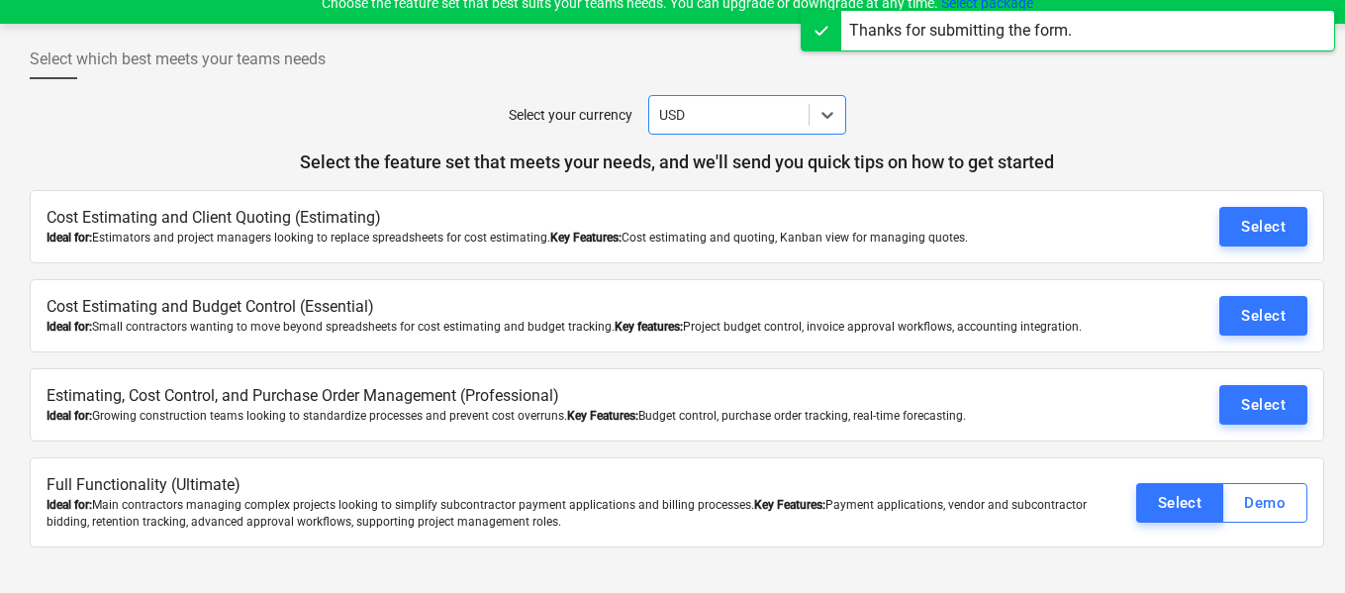
scroll to position [19, 0]
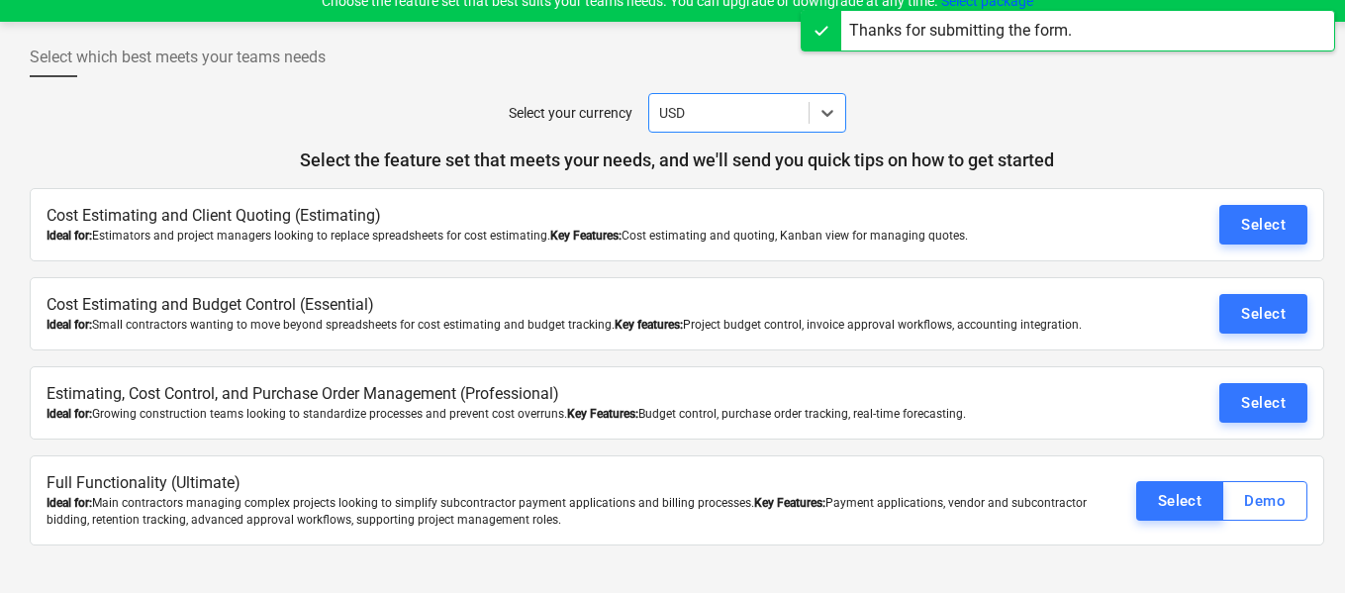
click at [806, 103] on div "USD" at bounding box center [728, 113] width 159 height 28
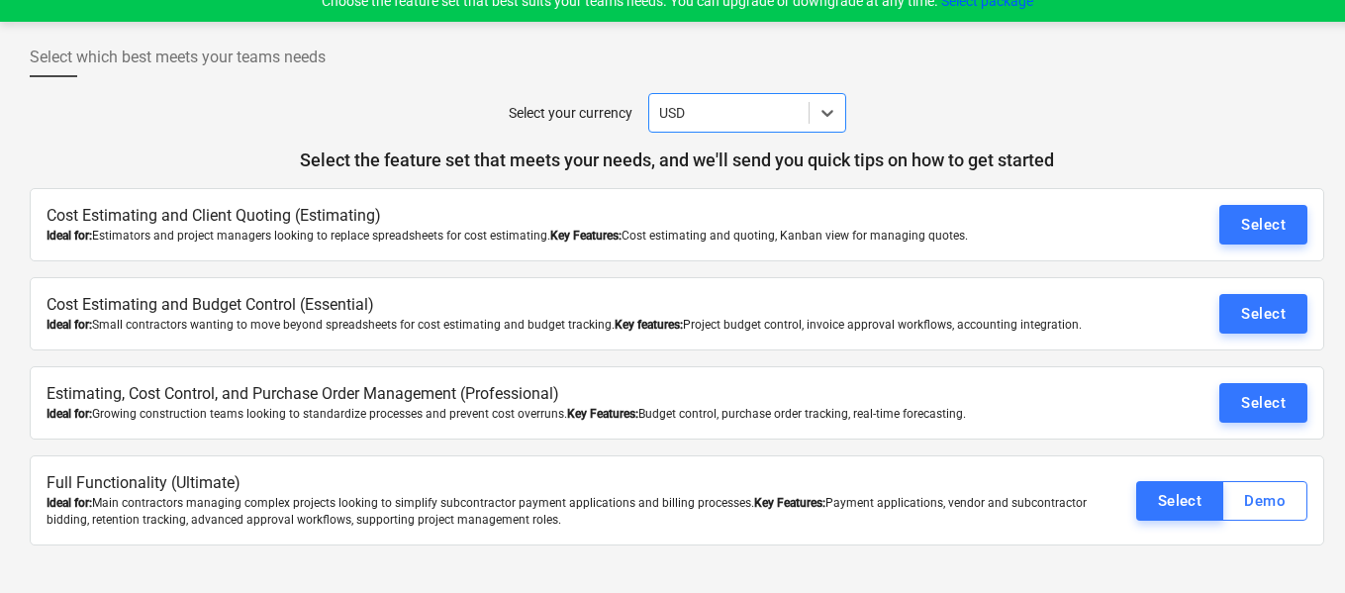
click at [806, 103] on div "USD" at bounding box center [728, 113] width 159 height 28
click at [1180, 511] on div "Select" at bounding box center [1180, 501] width 45 height 26
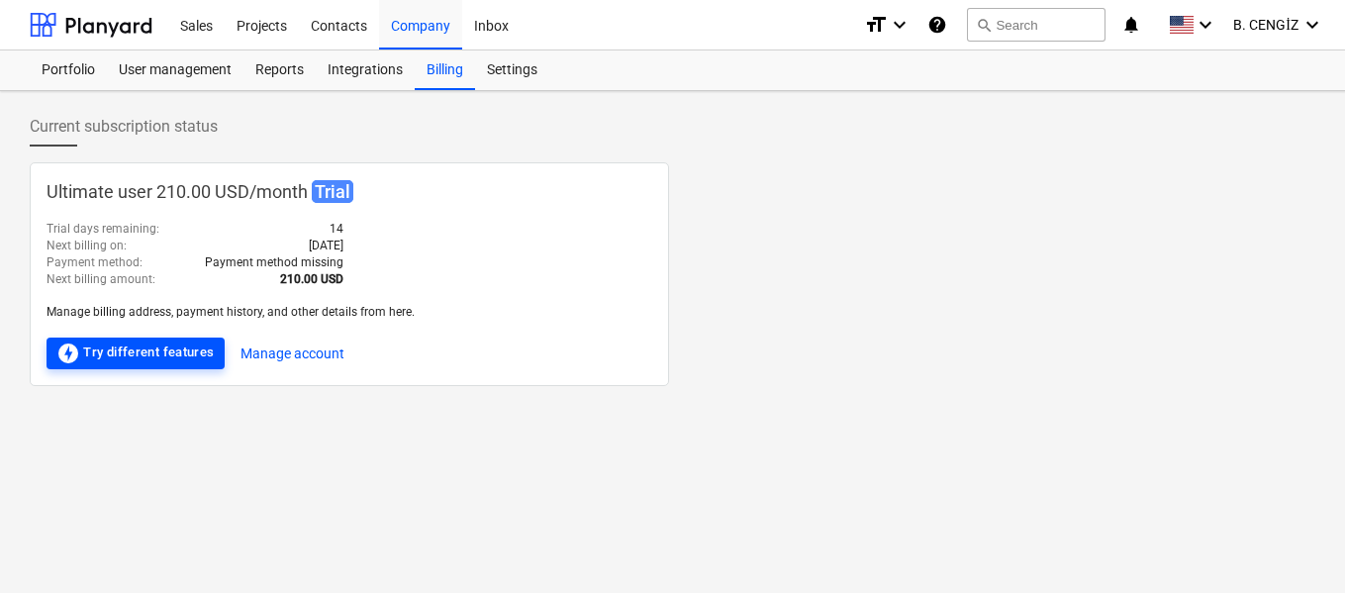
click at [155, 339] on button "offline_bolt Try different features" at bounding box center [136, 353] width 178 height 32
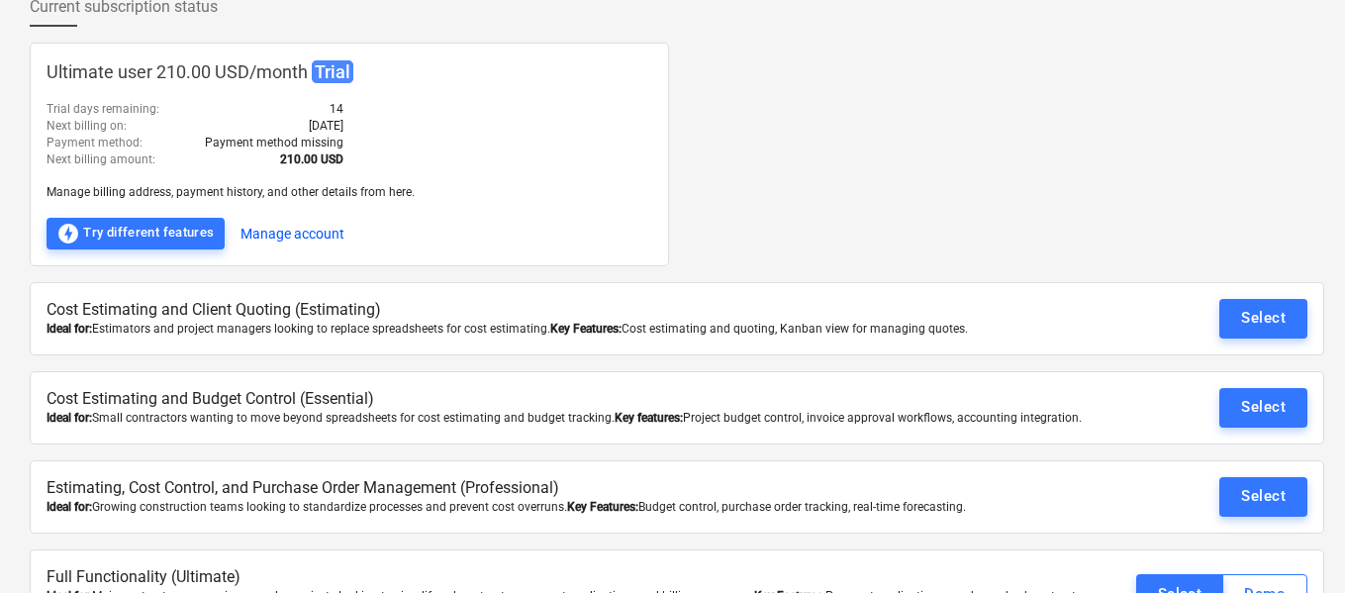
scroll to position [182, 0]
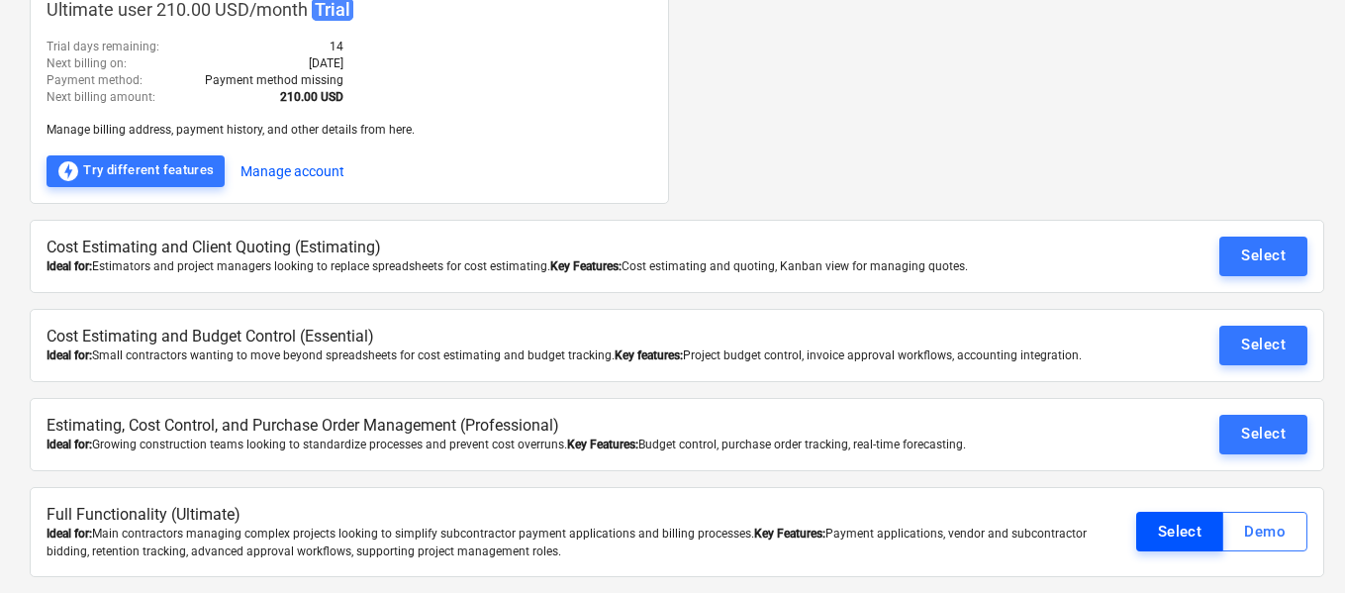
click at [1182, 528] on div "Select" at bounding box center [1180, 531] width 45 height 26
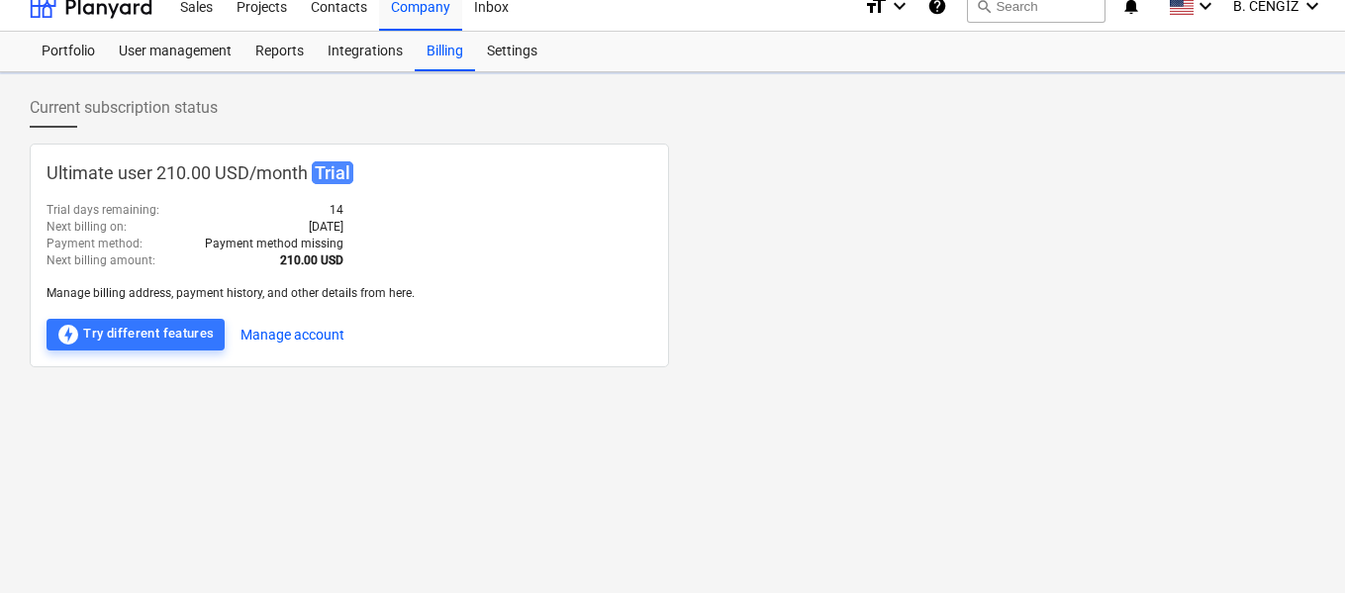
scroll to position [19, 0]
click at [306, 337] on button "Manage account" at bounding box center [292, 335] width 104 height 32
click at [152, 333] on div "offline_bolt Try different features" at bounding box center [135, 335] width 158 height 24
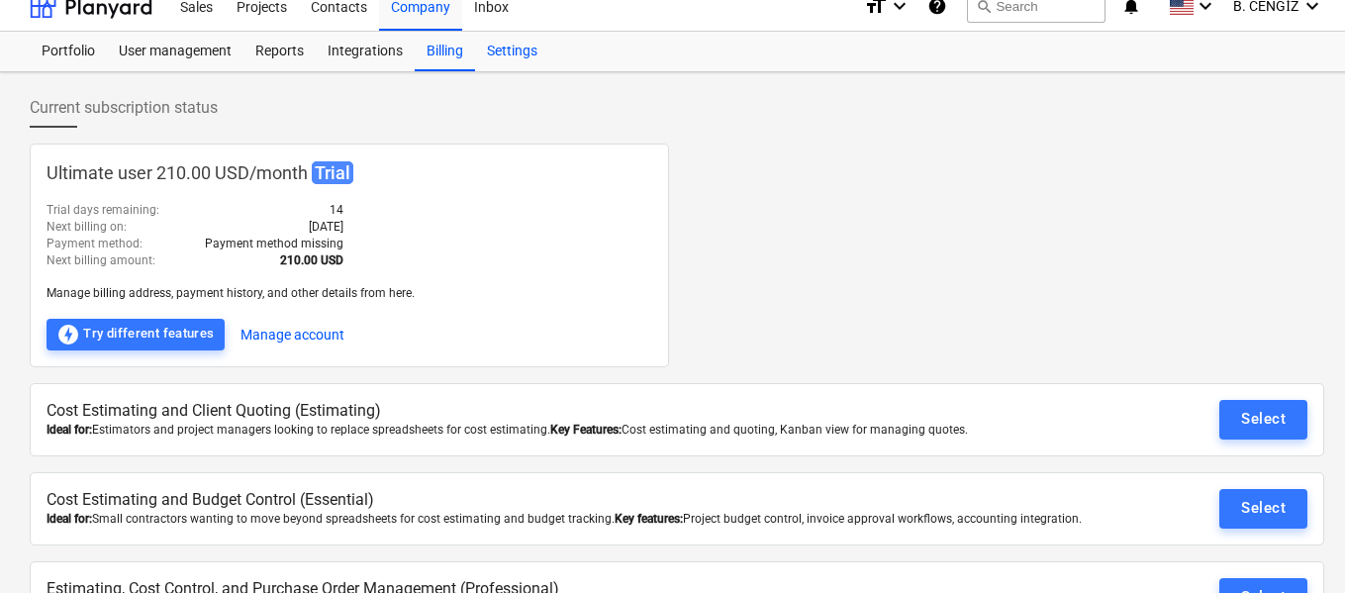
click at [500, 56] on div "Settings" at bounding box center [512, 52] width 74 height 40
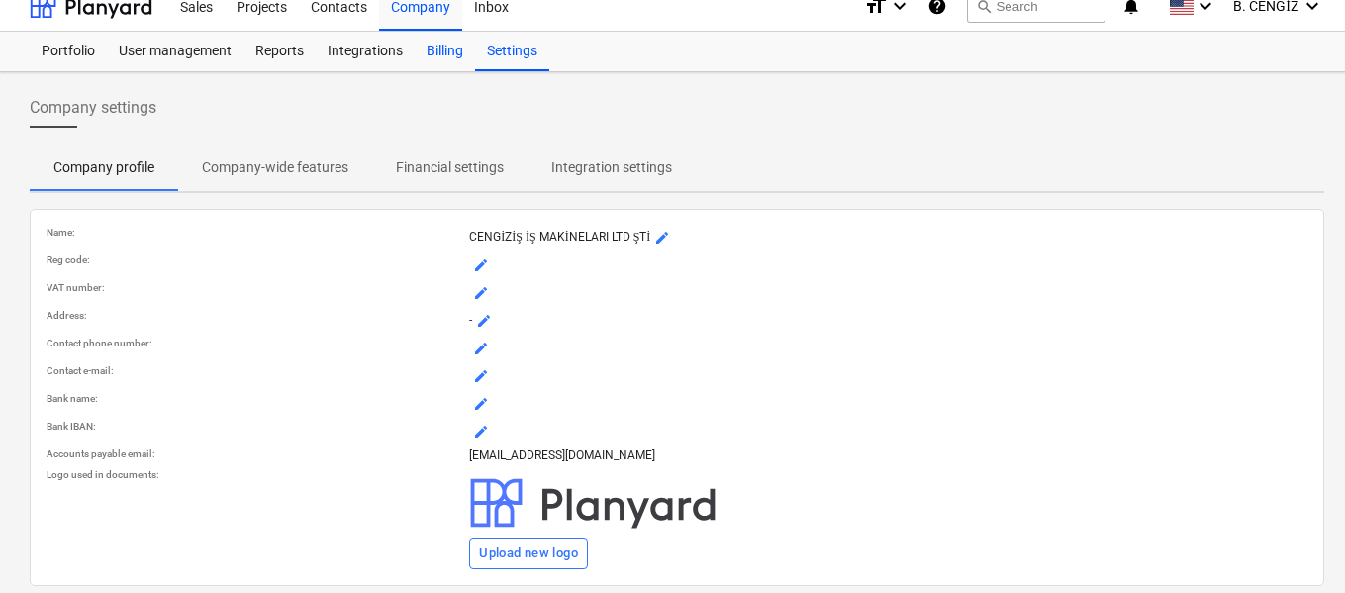
click at [439, 56] on div "Billing" at bounding box center [445, 52] width 60 height 40
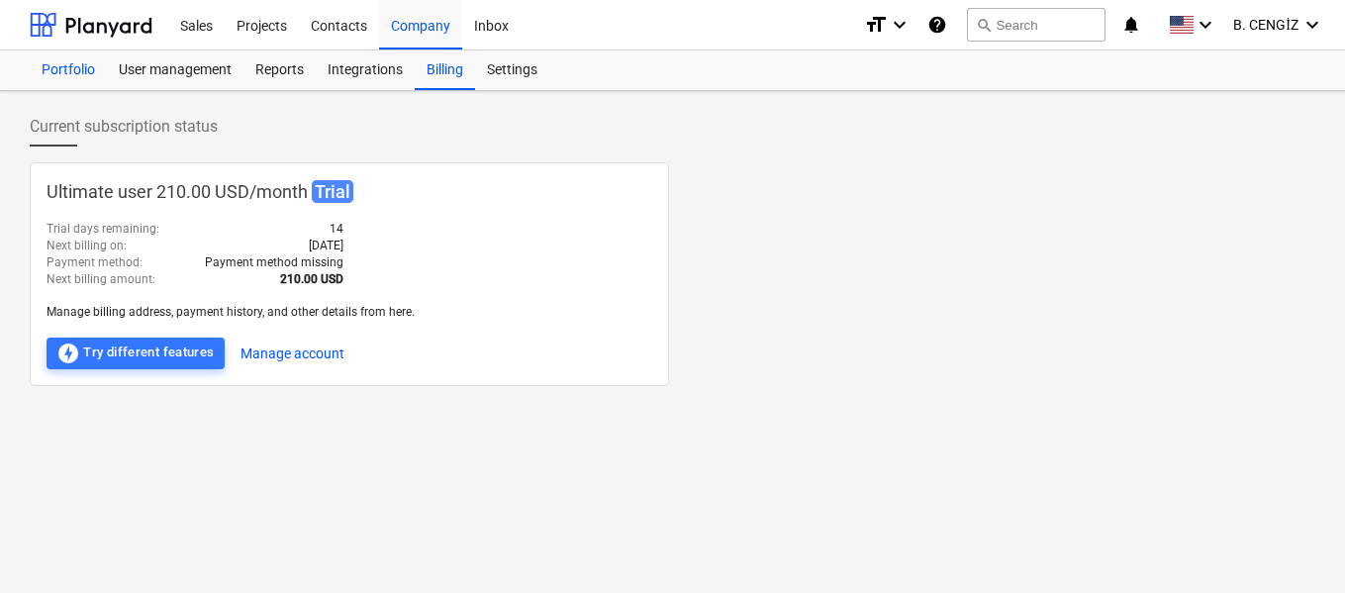
click at [75, 65] on div "Portfolio" at bounding box center [68, 70] width 77 height 40
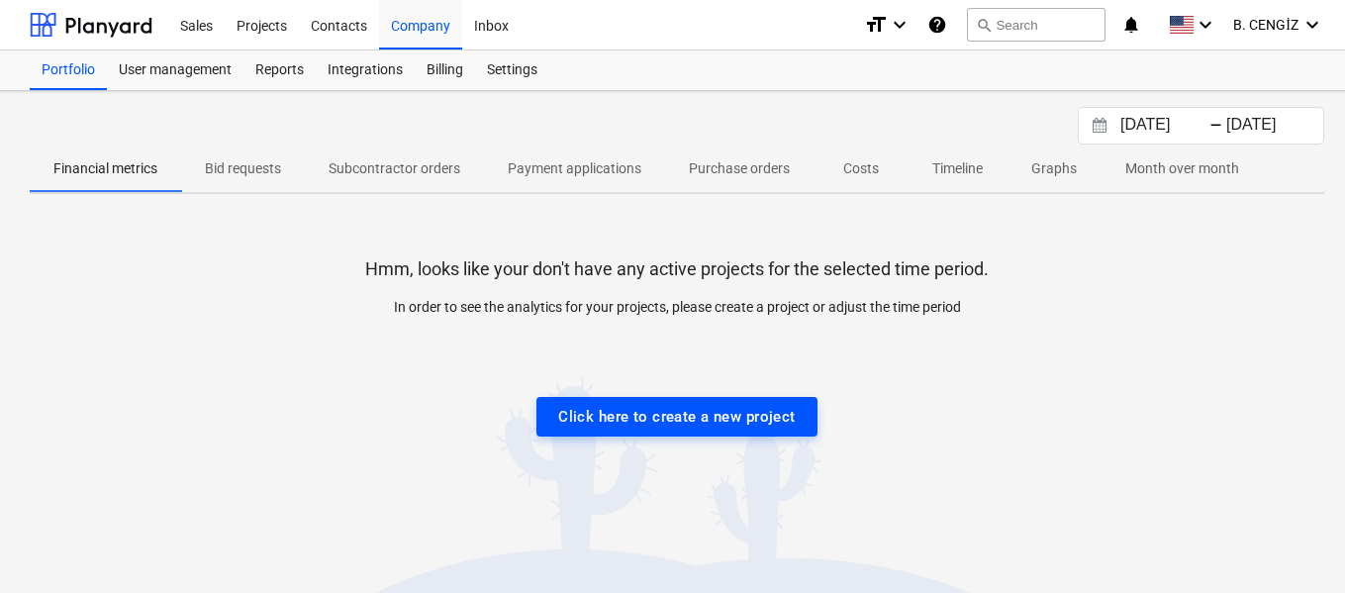
drag, startPoint x: 686, startPoint y: 450, endPoint x: 681, endPoint y: 424, distance: 26.2
click at [685, 449] on div "Hmm, looks like your don't have any active projects for the selected time perio…" at bounding box center [677, 358] width 1294 height 297
click at [681, 423] on div "Click here to create a new project" at bounding box center [676, 417] width 237 height 26
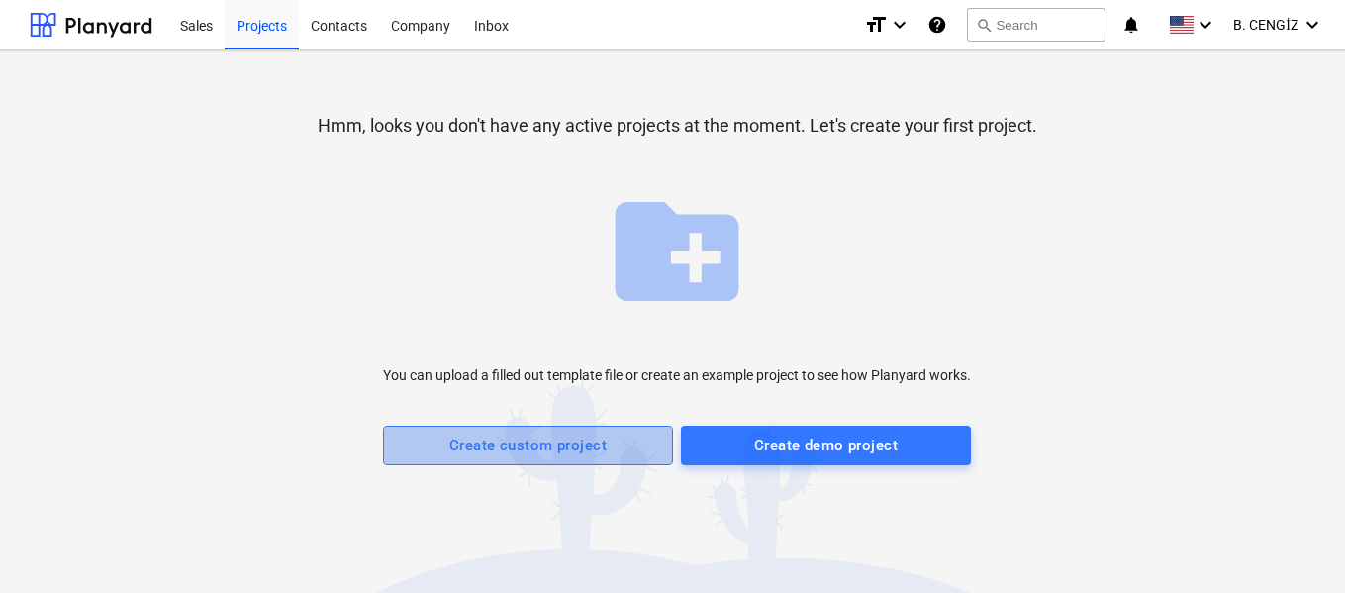
click at [594, 437] on div "Create custom project" at bounding box center [527, 445] width 157 height 26
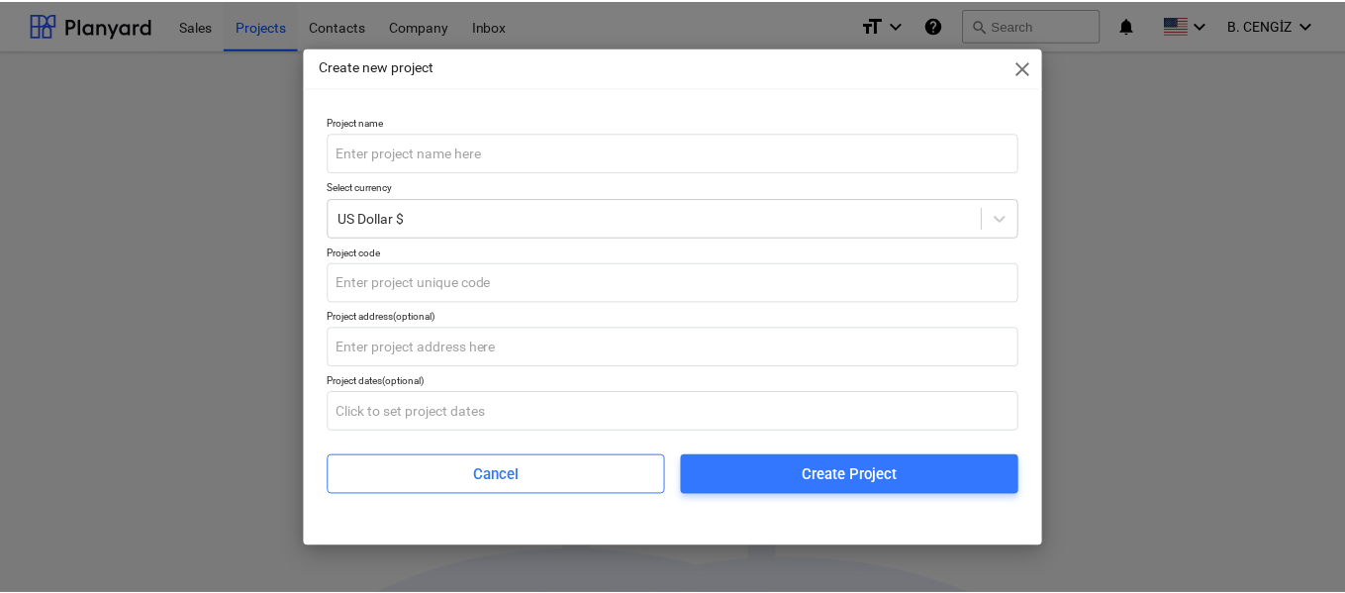
scroll to position [4, 0]
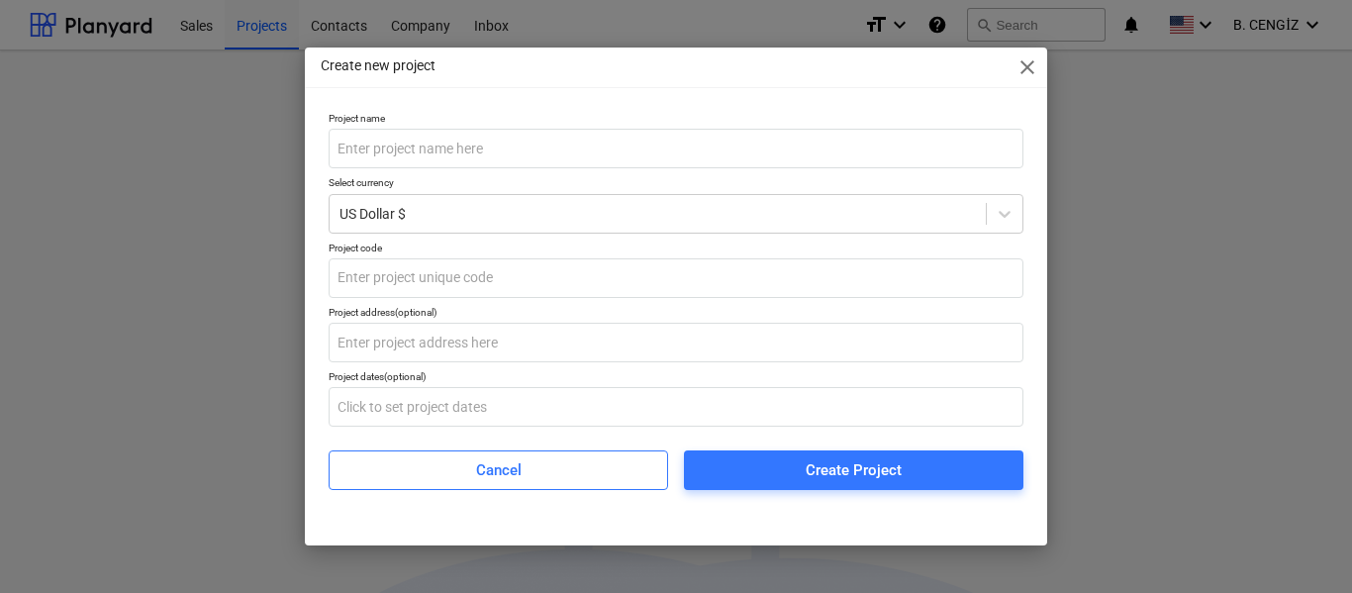
click at [805, 468] on div "Create Project" at bounding box center [853, 470] width 96 height 26
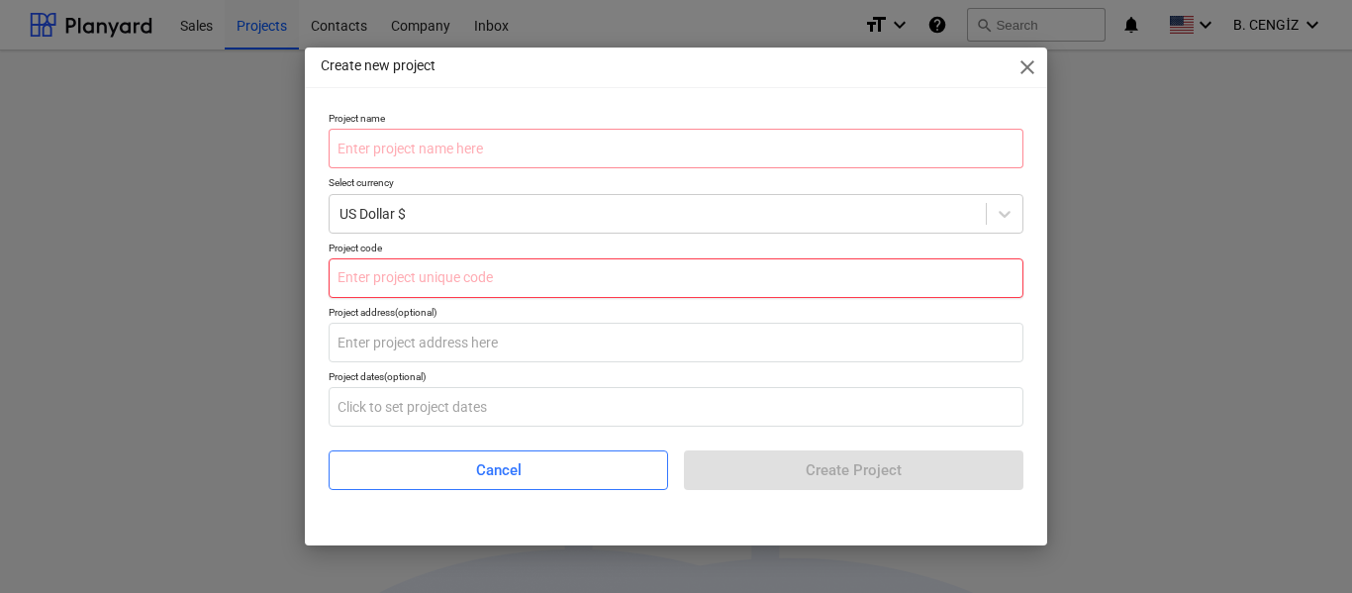
click at [555, 261] on input "text" at bounding box center [676, 278] width 695 height 40
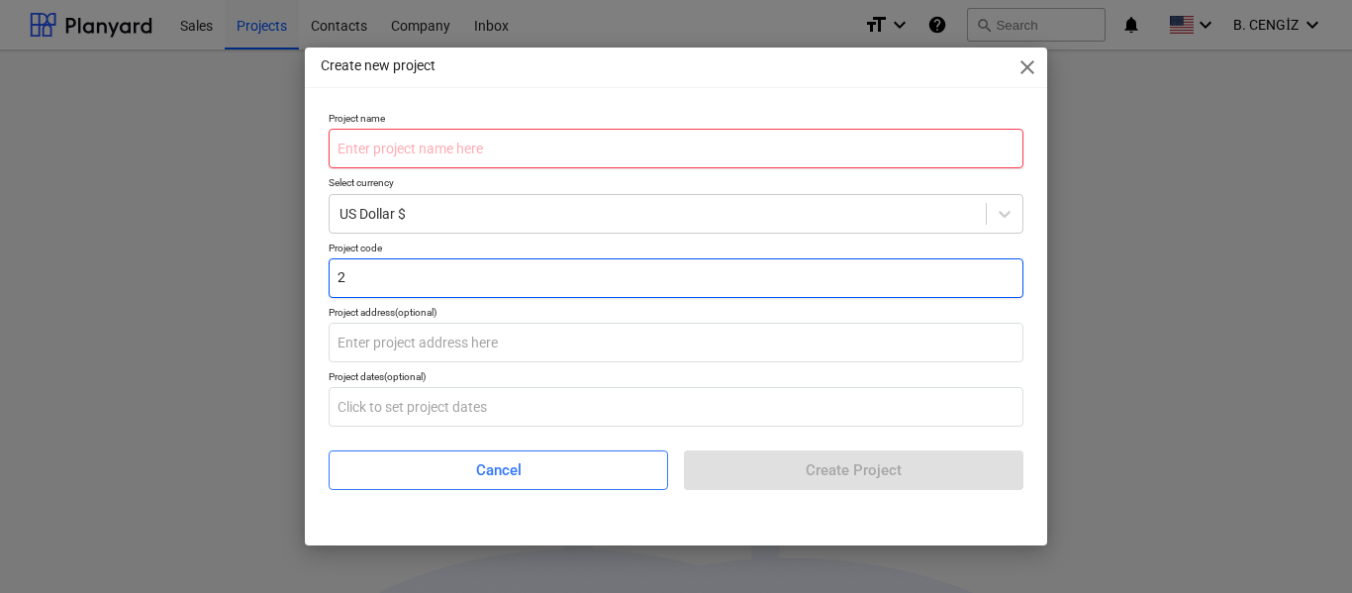
type input "2"
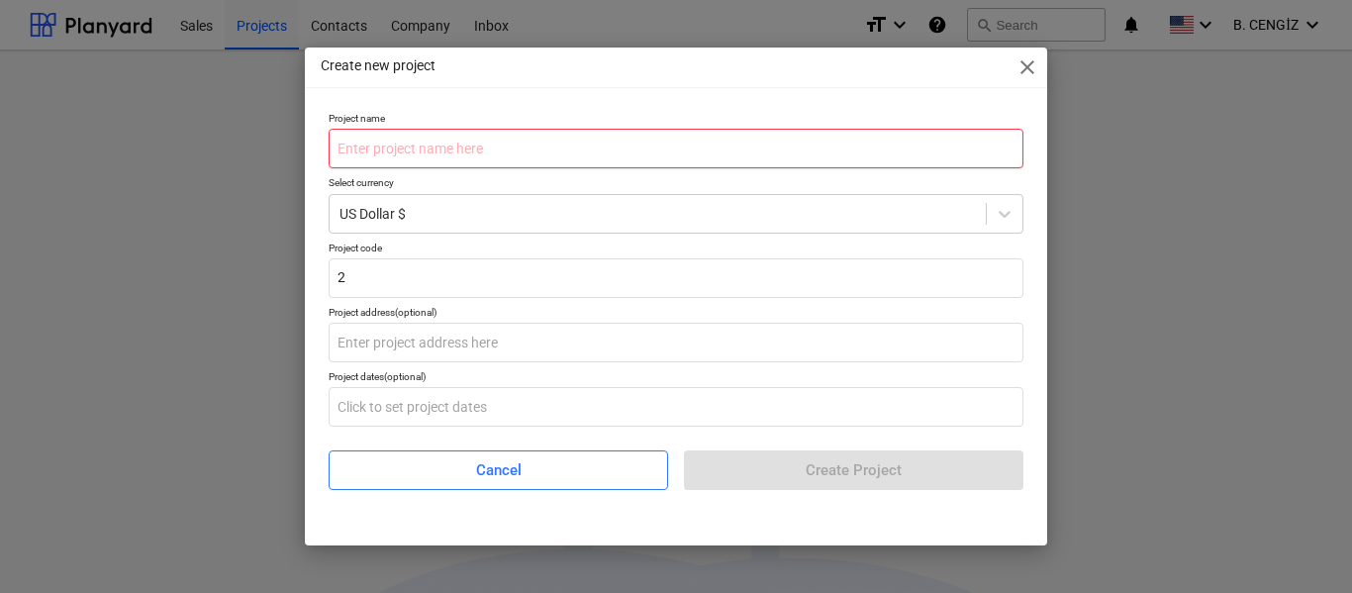
click at [493, 156] on input "text" at bounding box center [676, 149] width 695 height 40
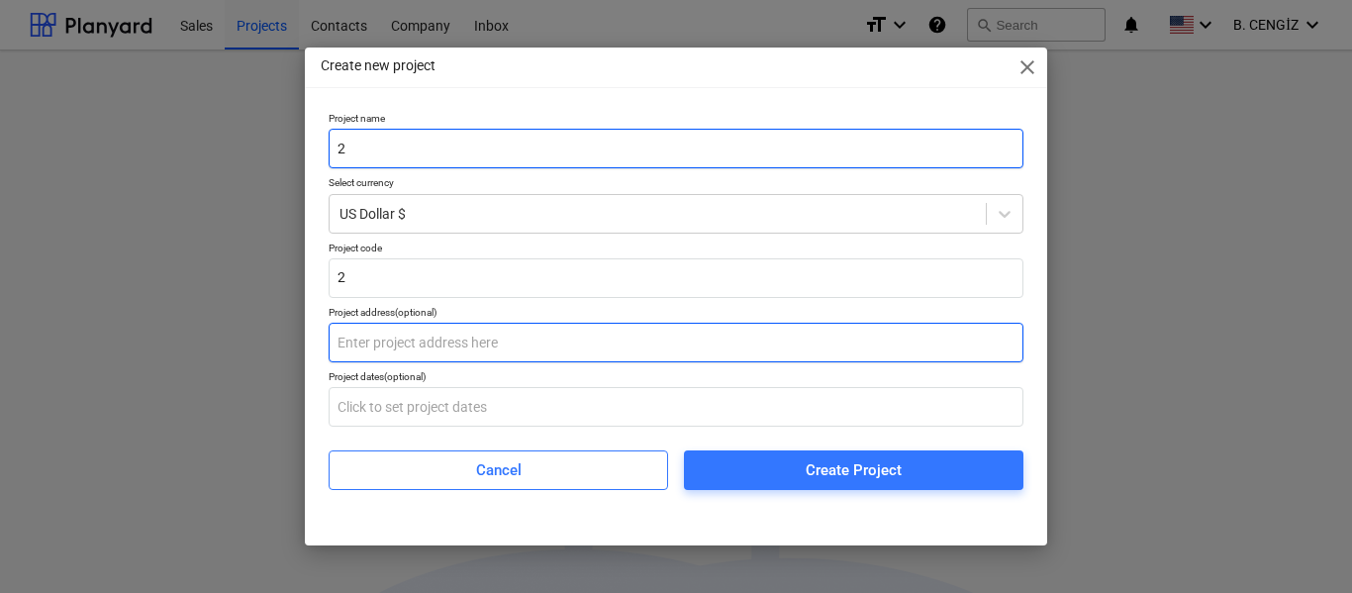
type input "2"
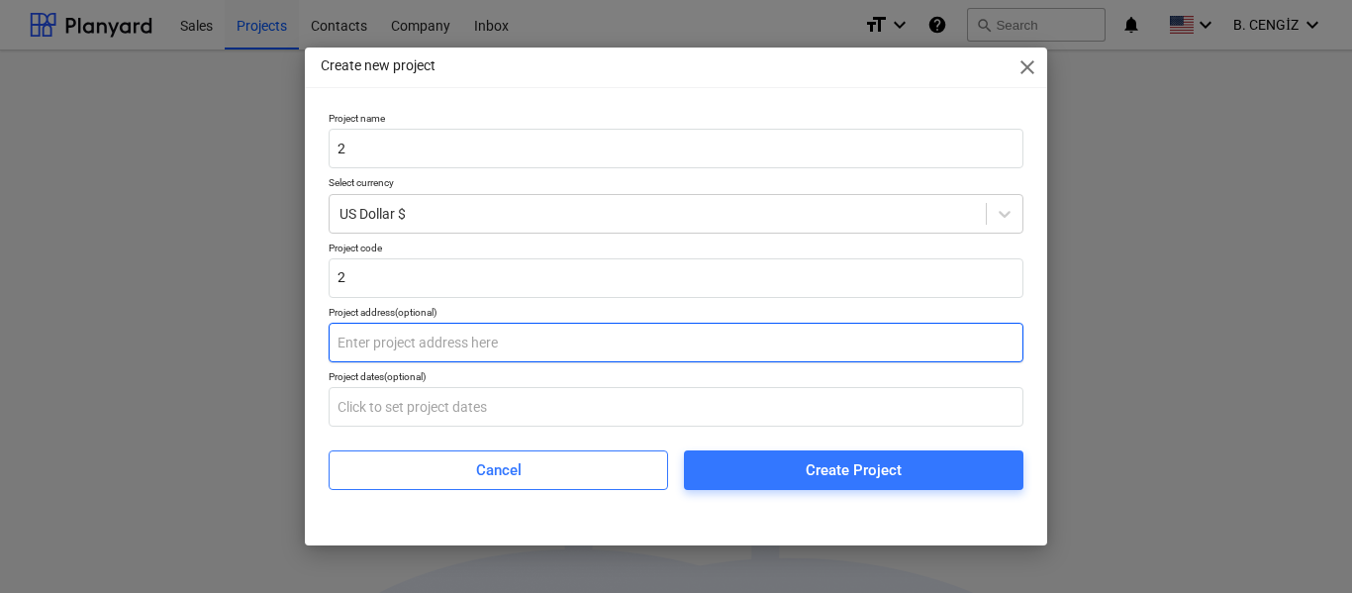
click at [514, 336] on input "text" at bounding box center [676, 343] width 695 height 40
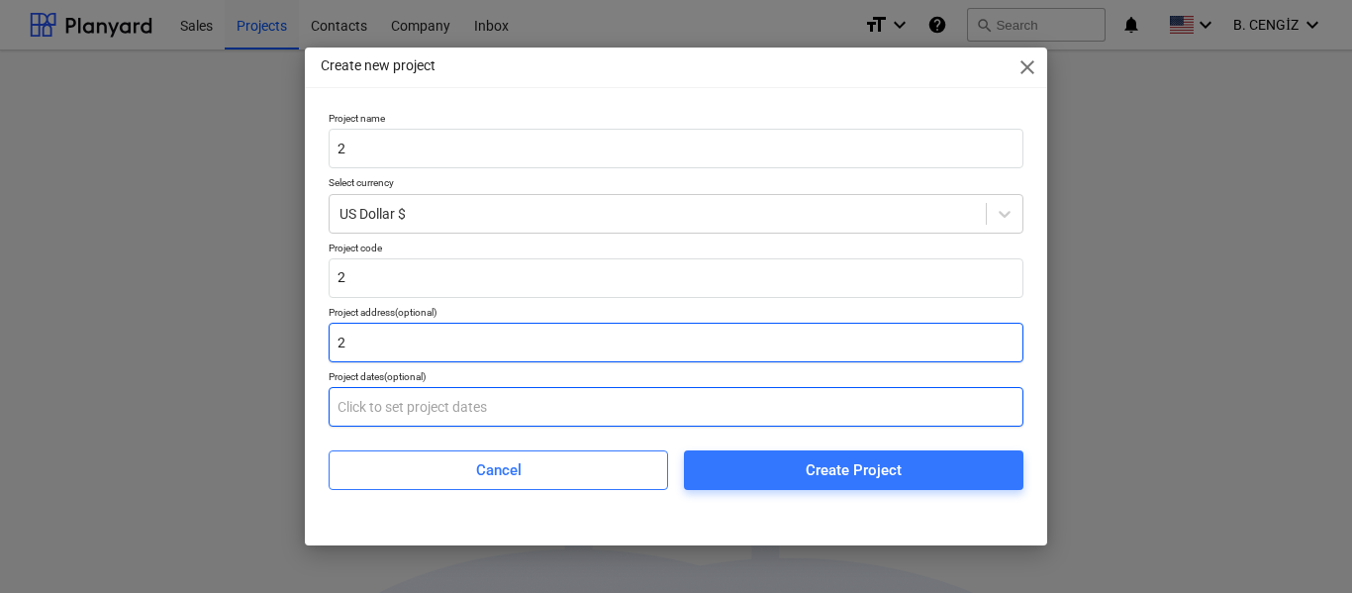
type input "2"
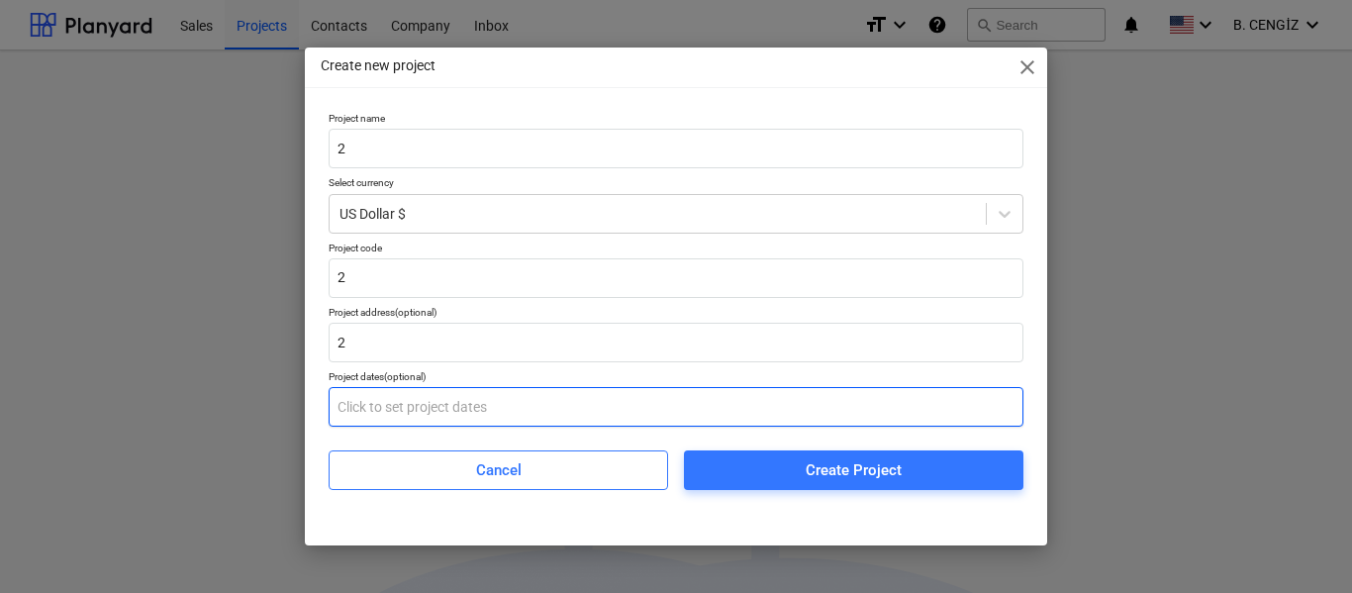
click at [533, 392] on input "text" at bounding box center [676, 407] width 695 height 40
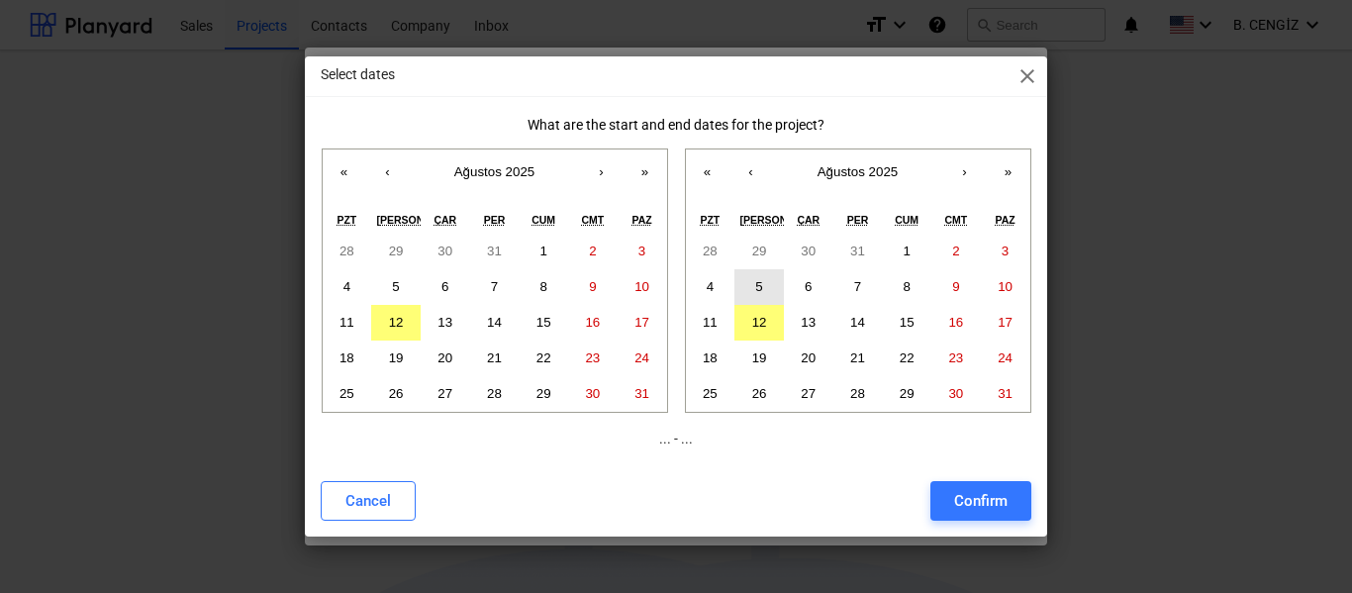
click at [772, 287] on button "5" at bounding box center [758, 287] width 49 height 36
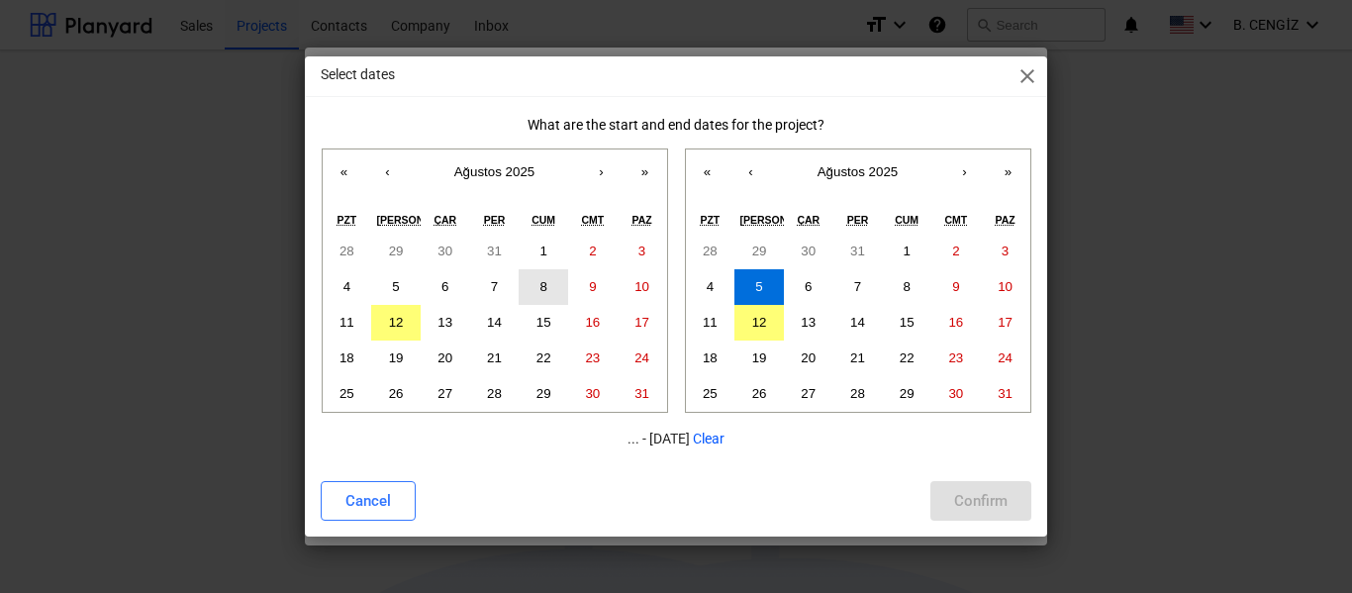
click at [544, 284] on abbr "8" at bounding box center [542, 286] width 7 height 15
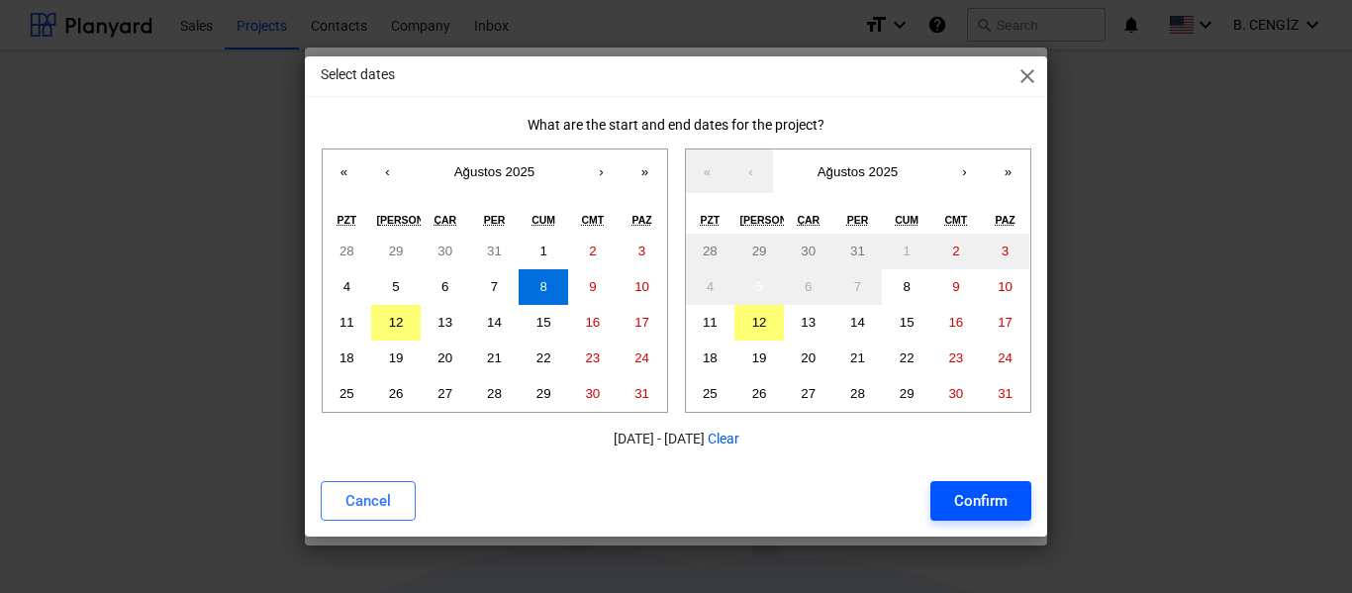
click at [1014, 517] on button "Confirm" at bounding box center [980, 501] width 101 height 40
type input "[DATE] - [DATE]"
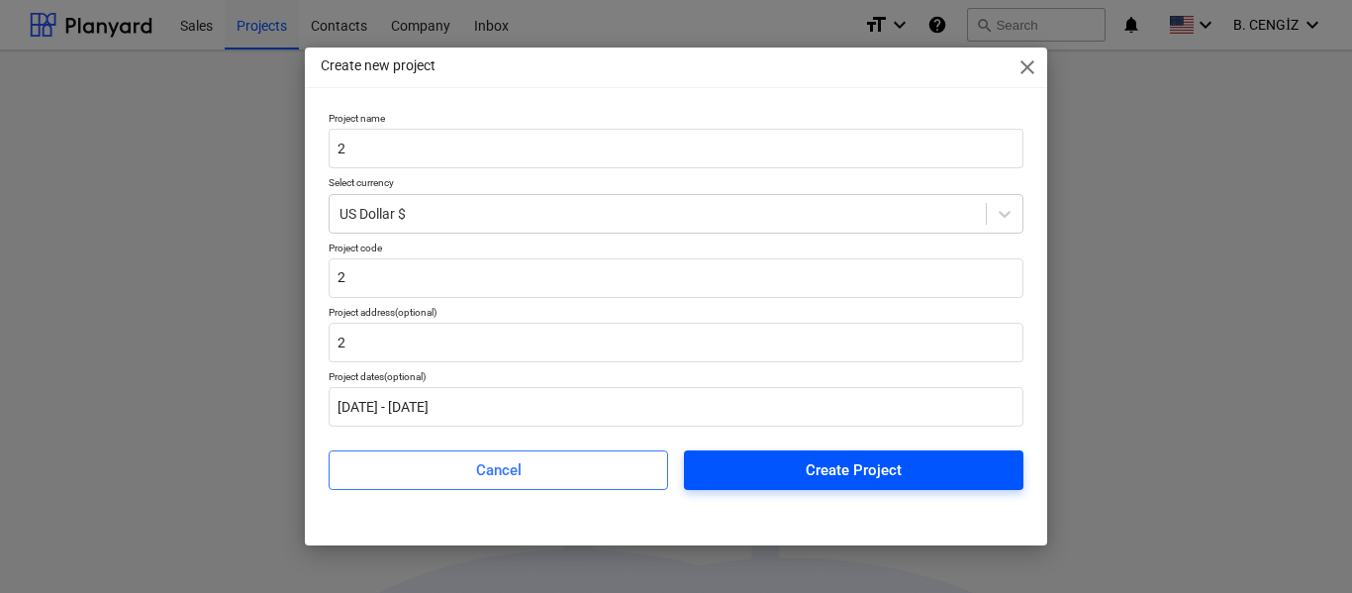
click at [895, 471] on div "Create Project" at bounding box center [853, 470] width 96 height 26
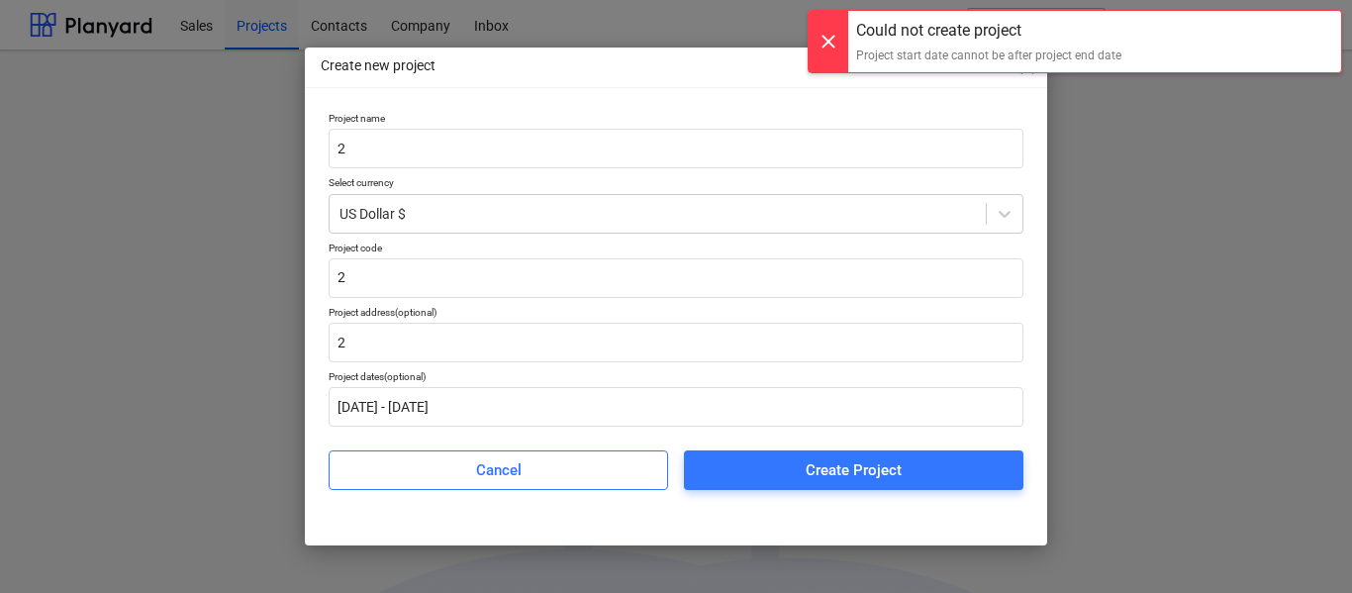
click at [1134, 249] on div "Create new project close Project name 2 Select currency US Dollar $ Project cod…" at bounding box center [676, 296] width 1352 height 593
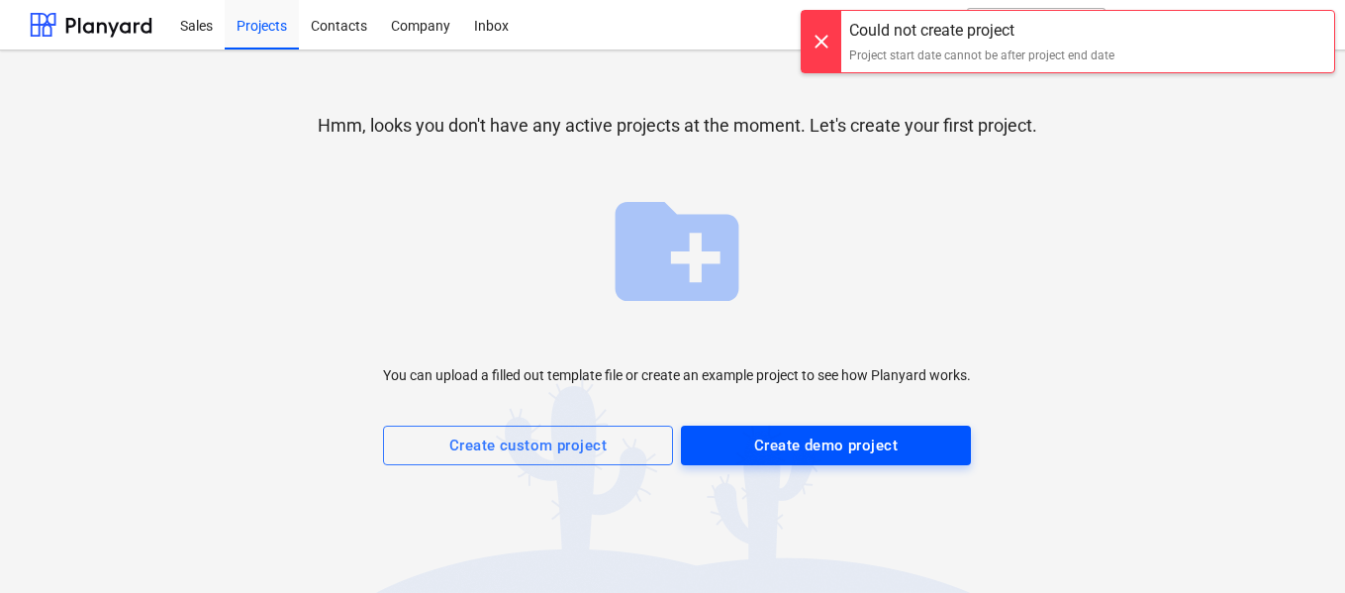
click at [788, 464] on button "Create demo project" at bounding box center [826, 445] width 290 height 40
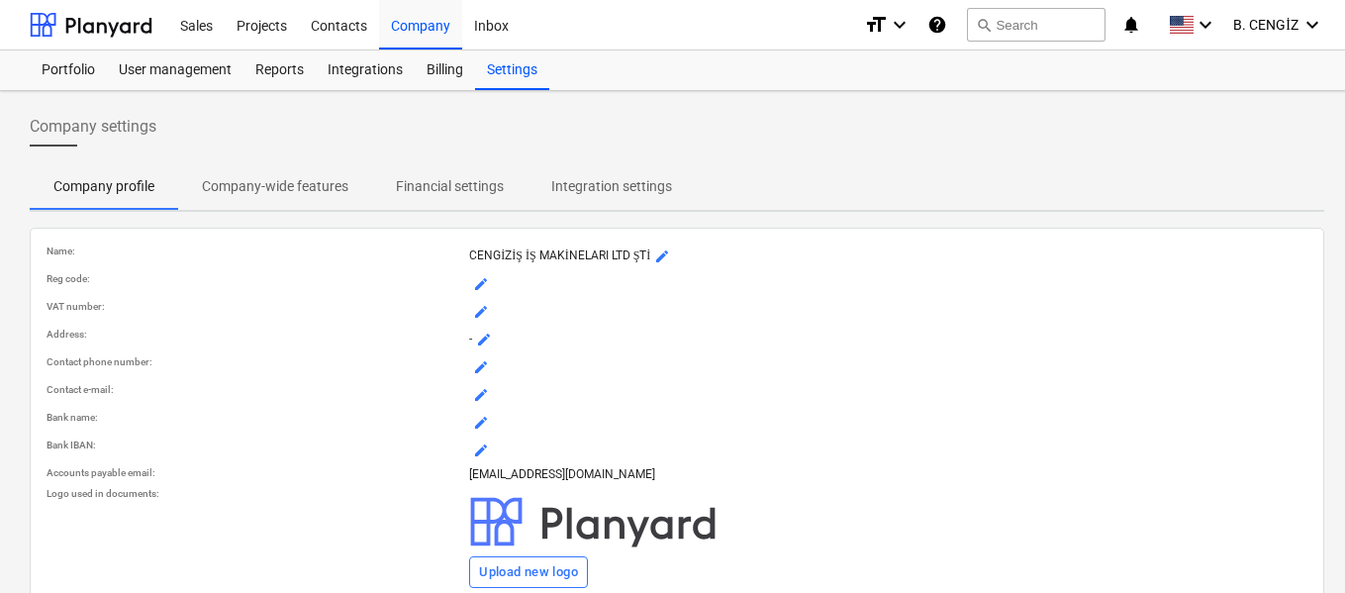
scroll to position [19, 0]
